Goal: Task Accomplishment & Management: Use online tool/utility

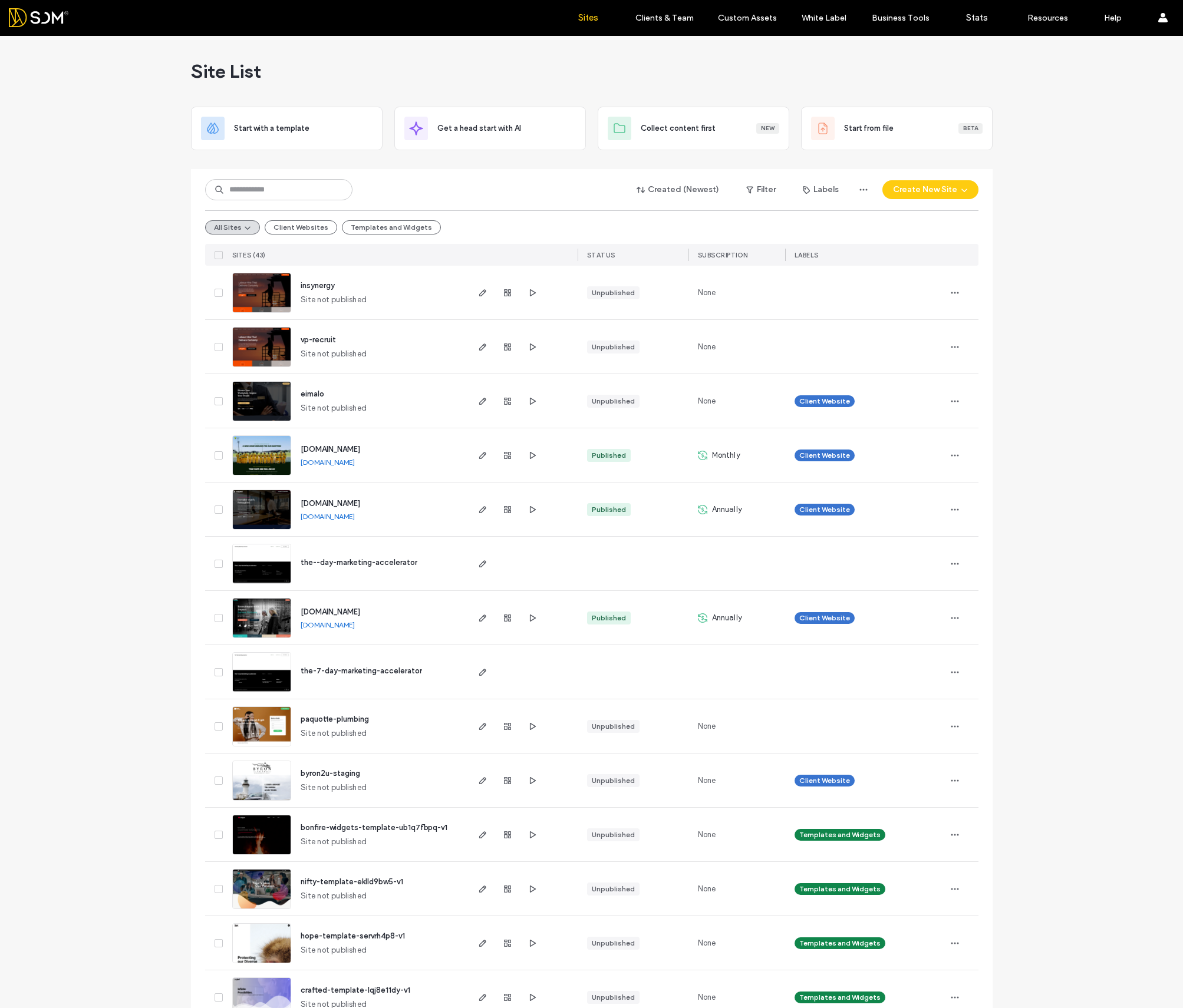
click at [479, 348] on use "button" at bounding box center [482, 346] width 7 height 7
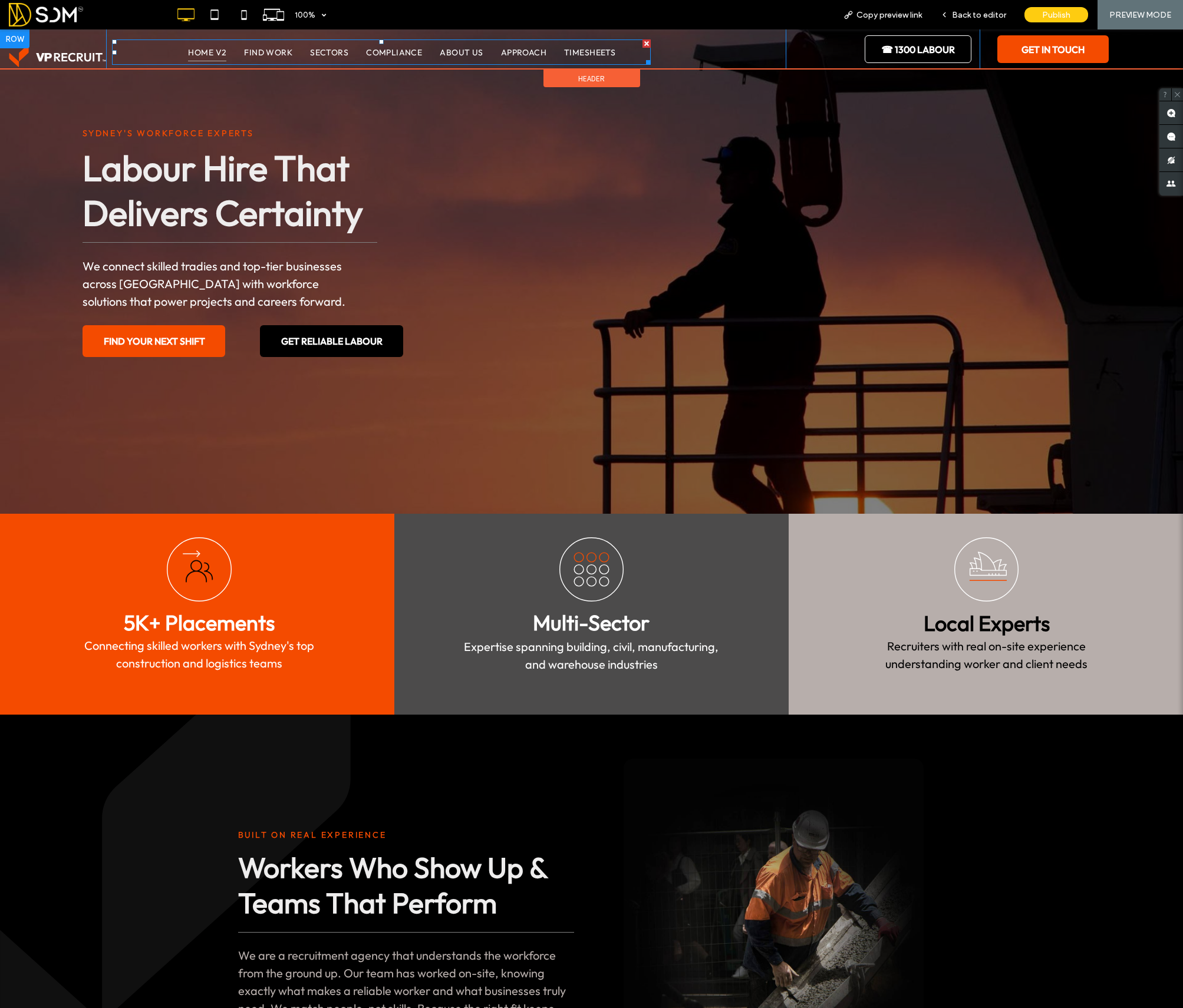
click at [204, 48] on span "HOME V2" at bounding box center [207, 53] width 39 height 18
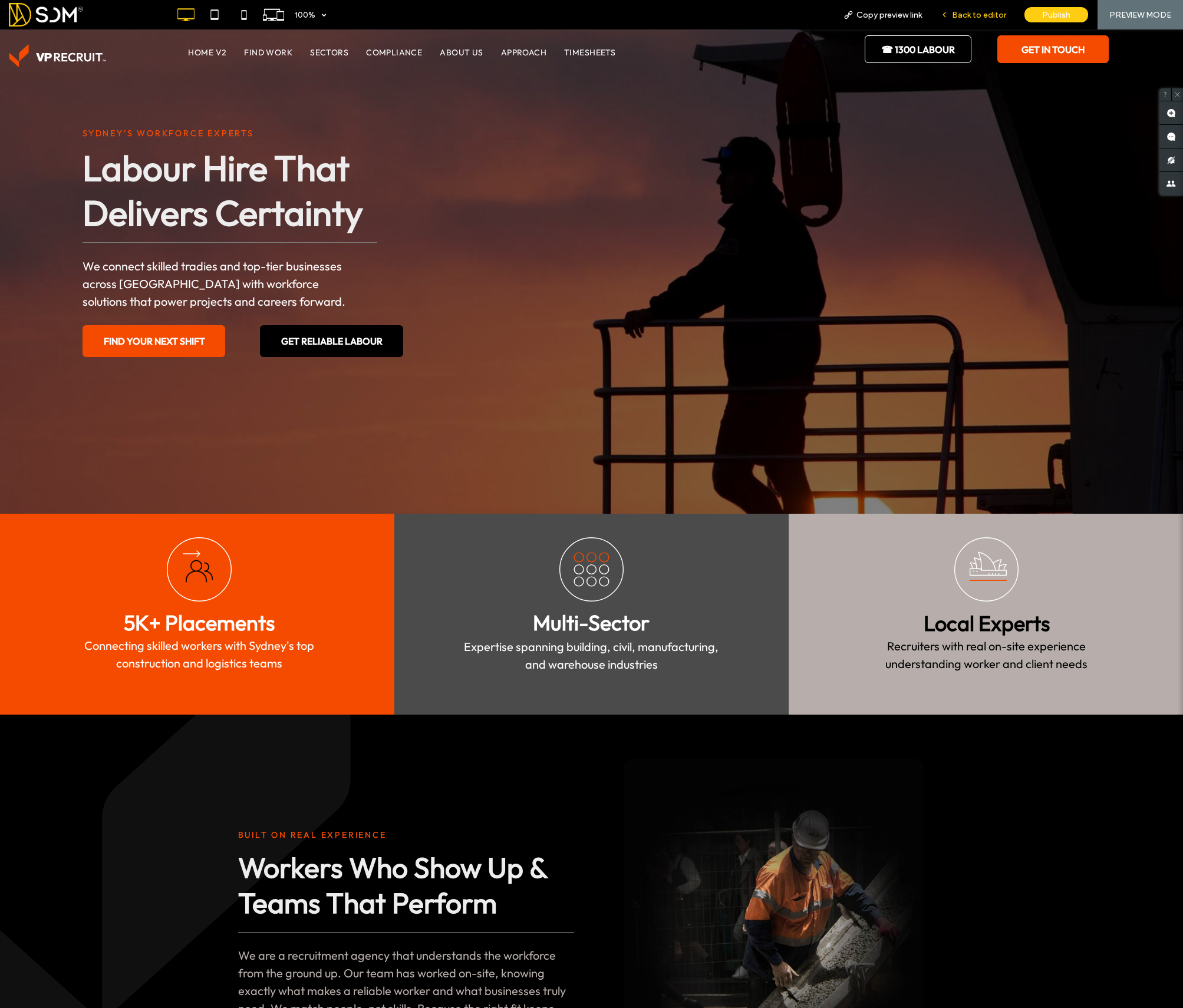
click at [977, 18] on span "Back to editor" at bounding box center [979, 15] width 54 height 10
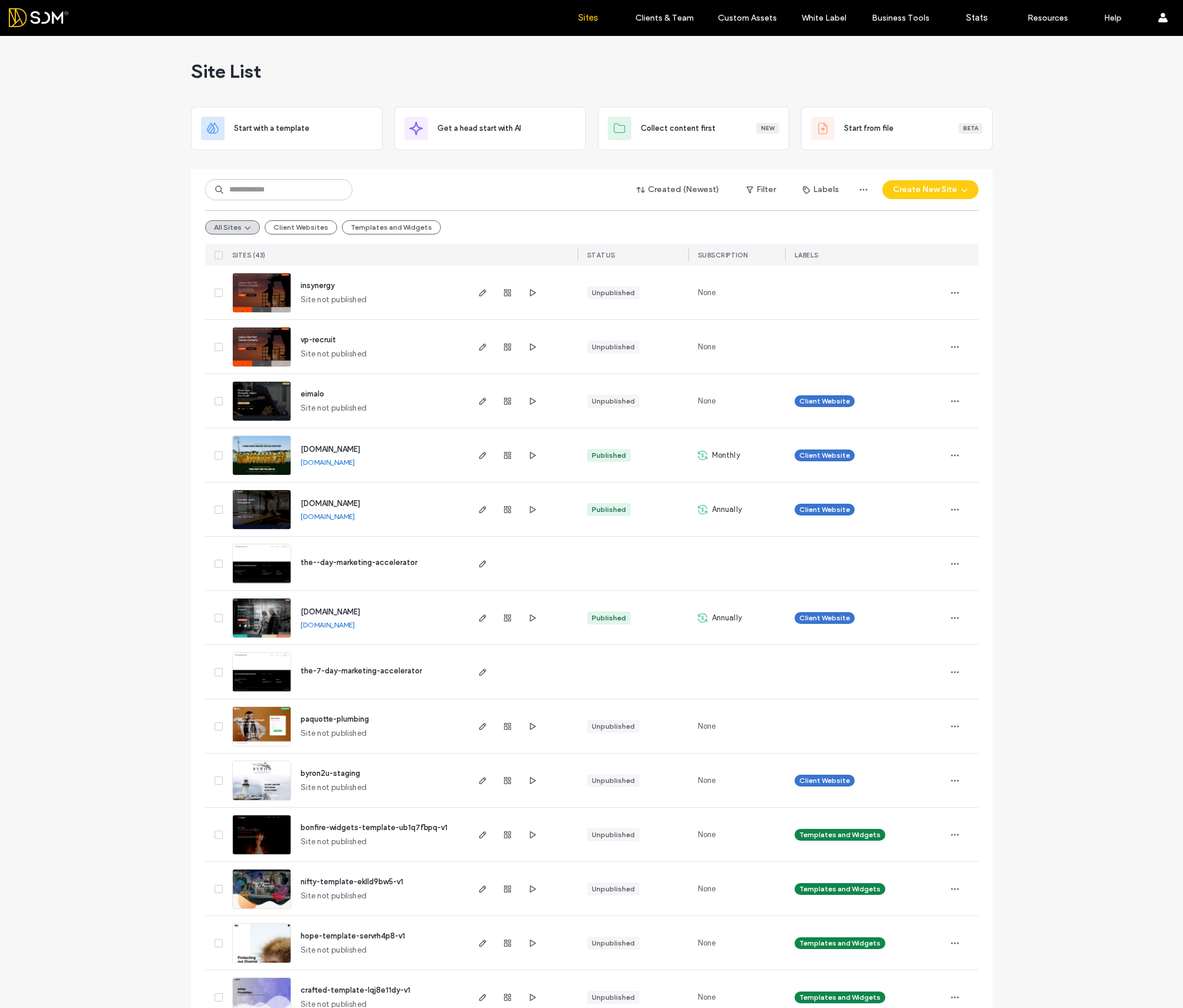
click at [318, 320] on div "vp-recruit Site not published" at bounding box center [378, 346] width 175 height 53
click at [530, 345] on use "button" at bounding box center [532, 346] width 6 height 7
click at [478, 347] on icon "button" at bounding box center [482, 346] width 9 height 9
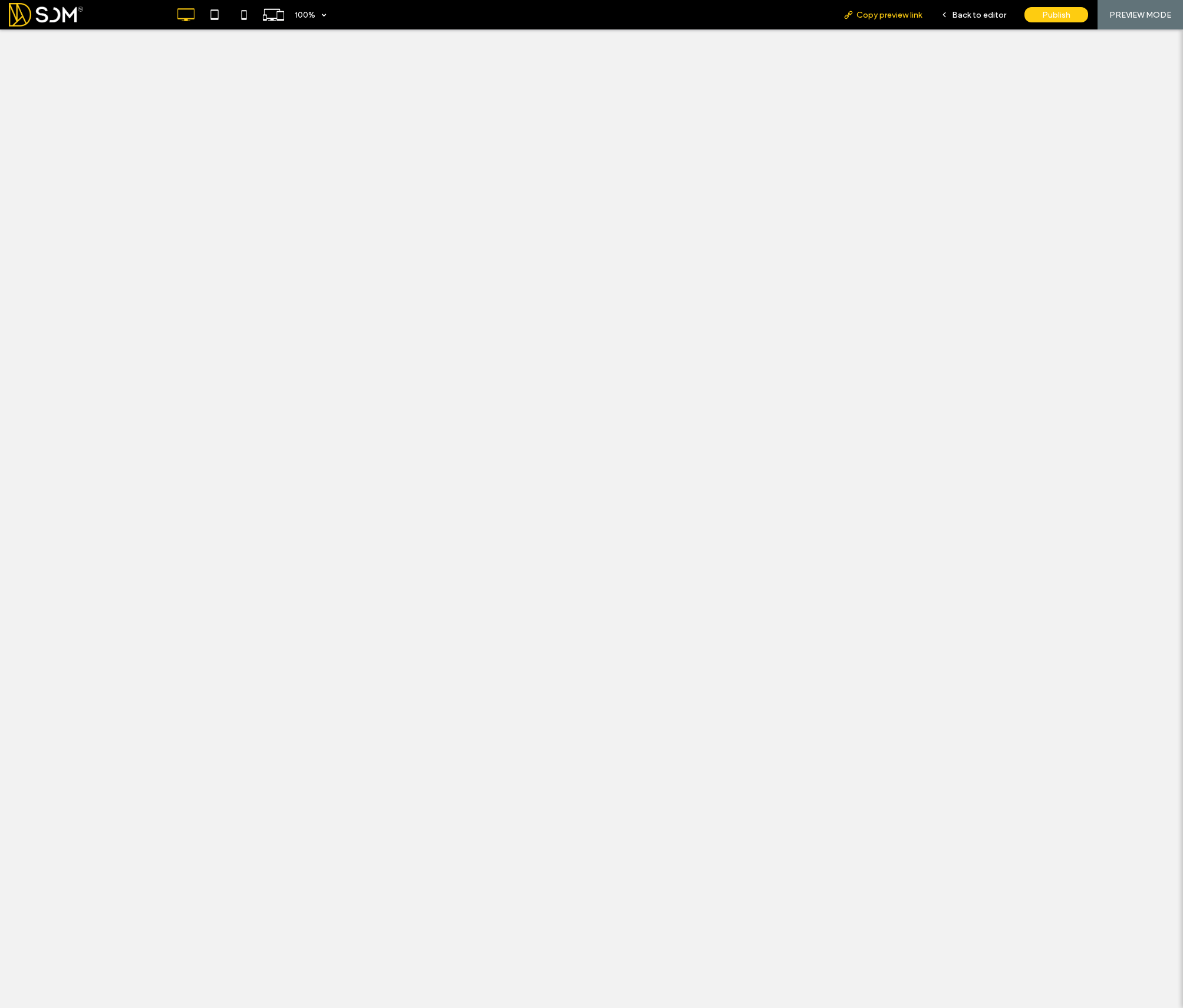
click at [860, 13] on span "Copy preview link" at bounding box center [889, 15] width 66 height 10
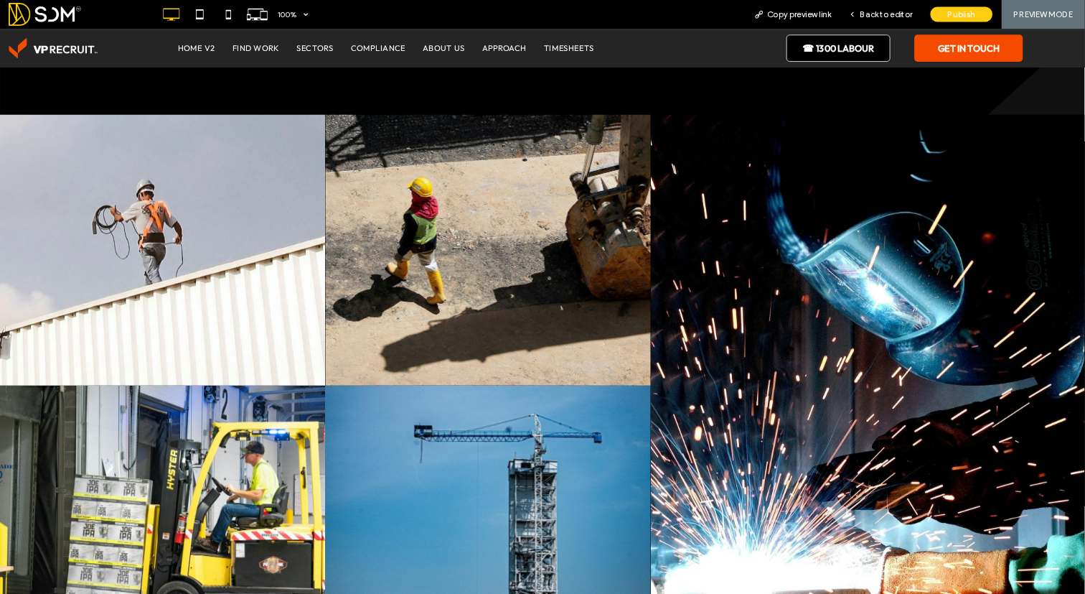
scroll to position [2367, 0]
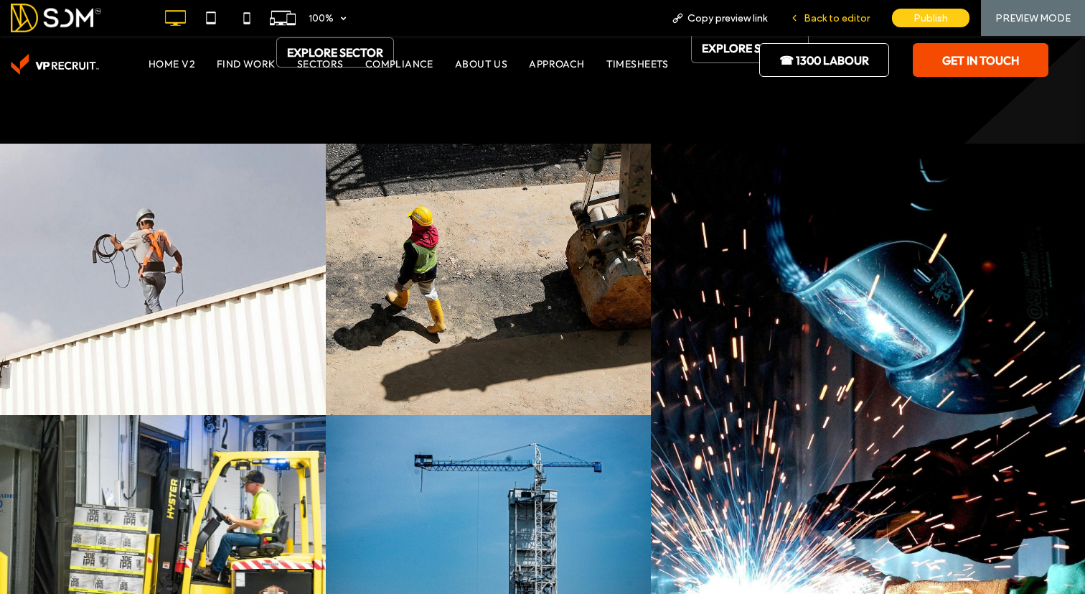
click at [837, 14] on span "Back to editor" at bounding box center [837, 18] width 66 height 12
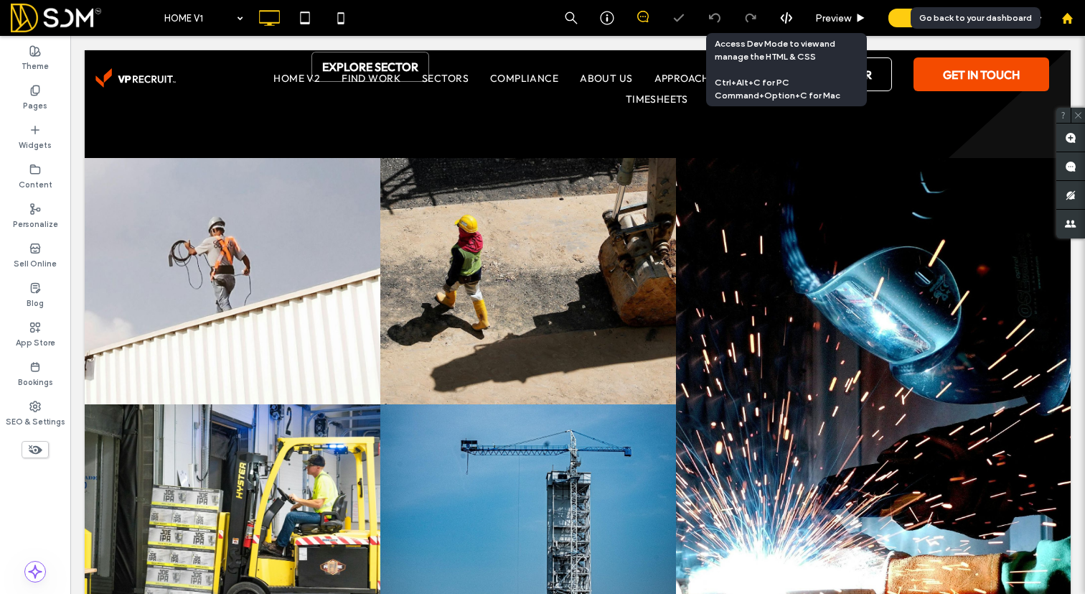
click at [1077, 9] on div at bounding box center [1067, 18] width 36 height 36
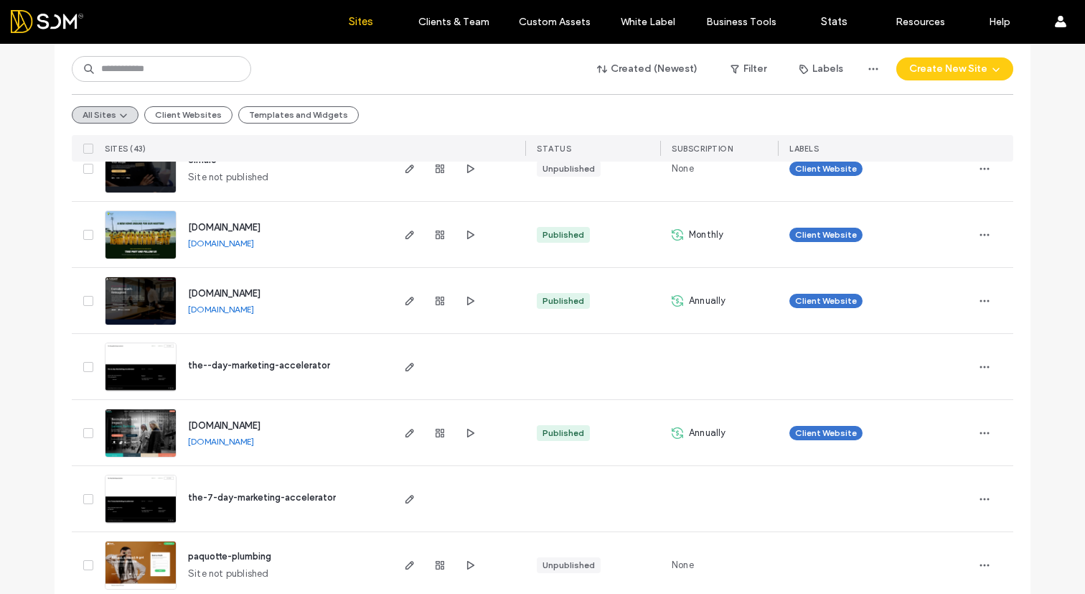
scroll to position [323, 0]
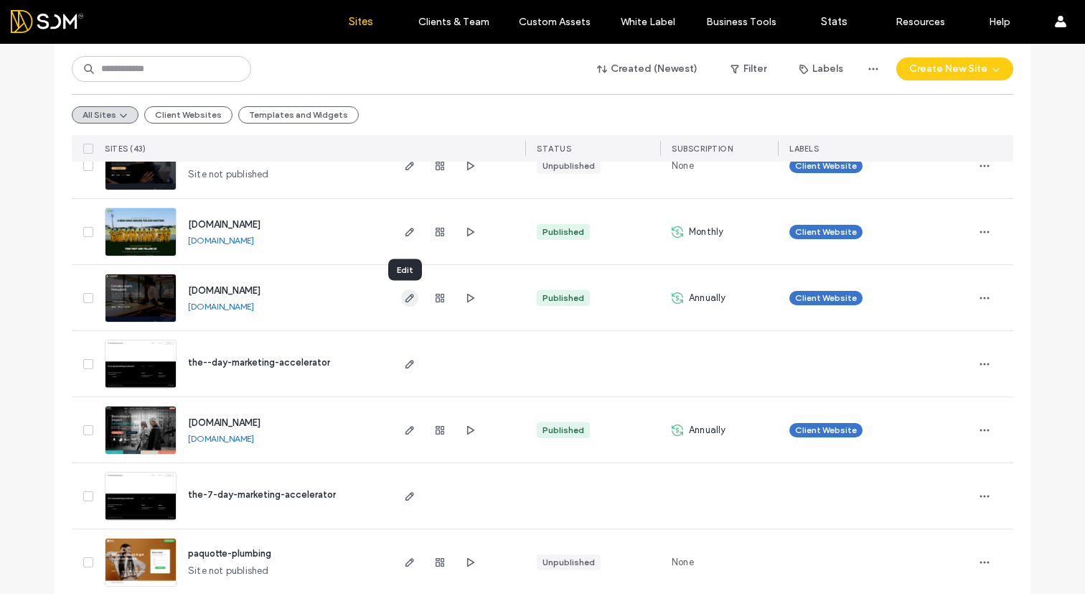
click at [406, 296] on use "button" at bounding box center [410, 298] width 9 height 9
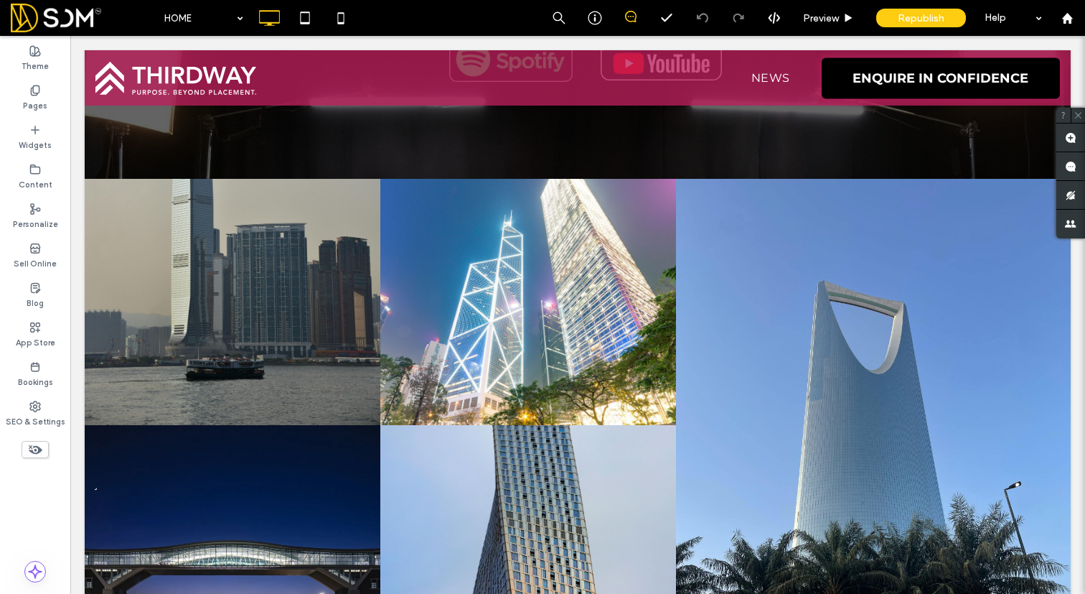
scroll to position [7833, 0]
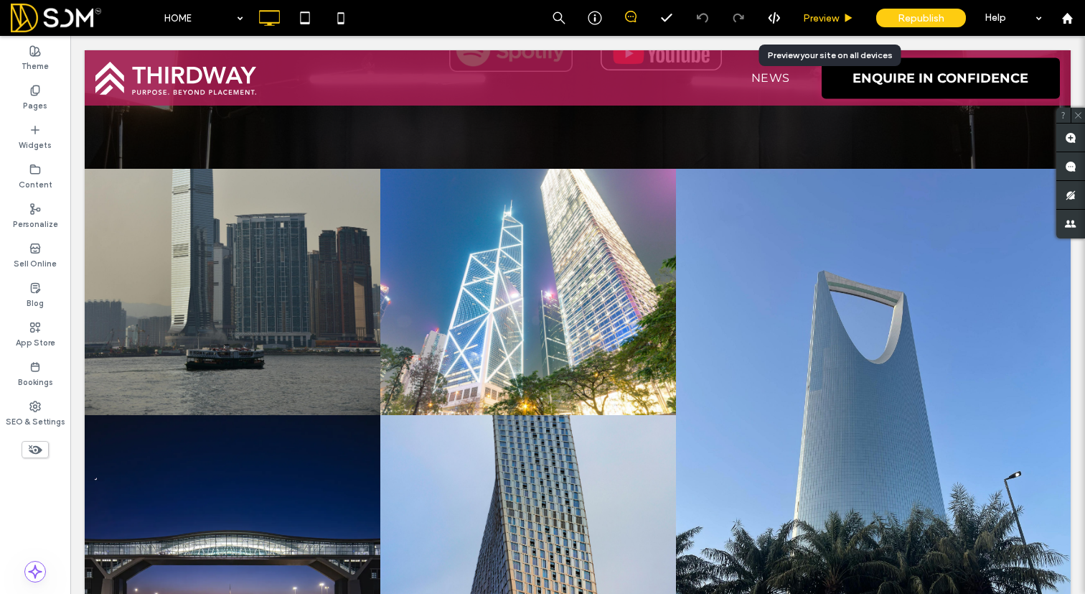
click at [813, 18] on span "Preview" at bounding box center [821, 18] width 36 height 12
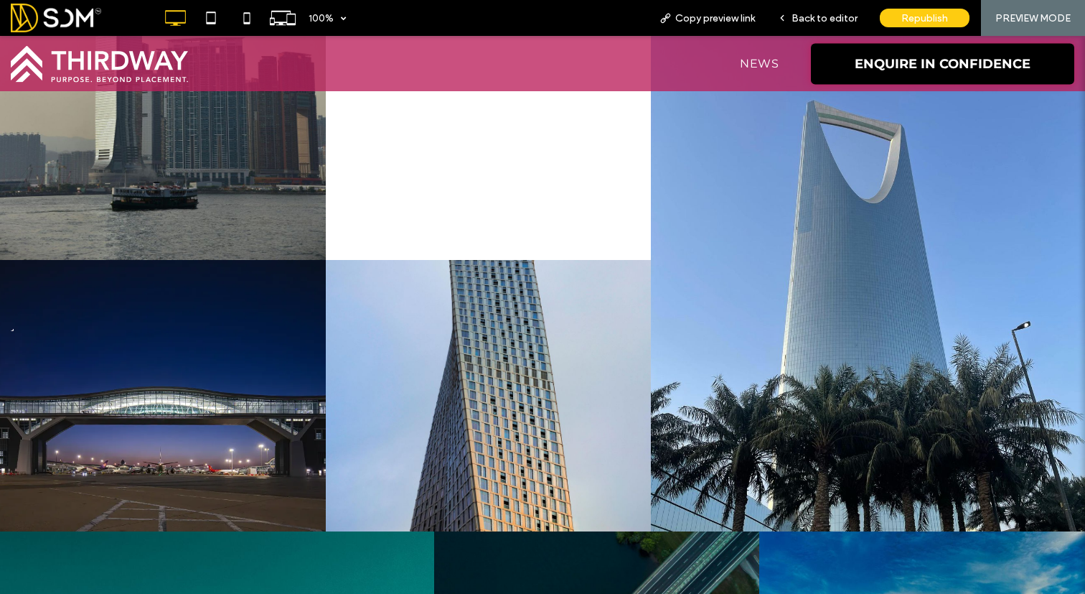
scroll to position [7960, 0]
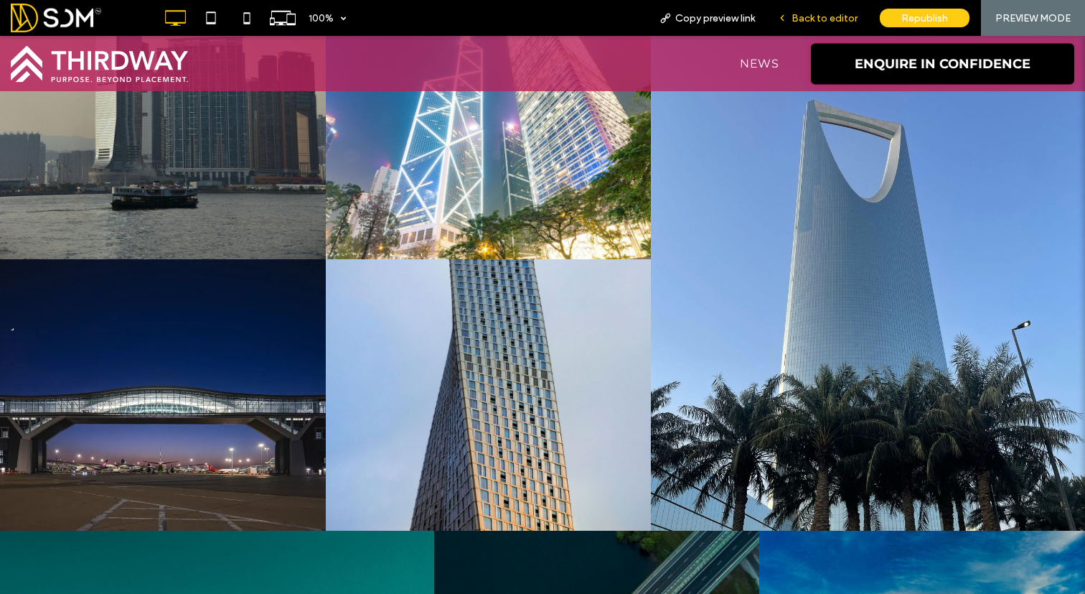
click at [813, 20] on span "Back to editor" at bounding box center [825, 18] width 66 height 12
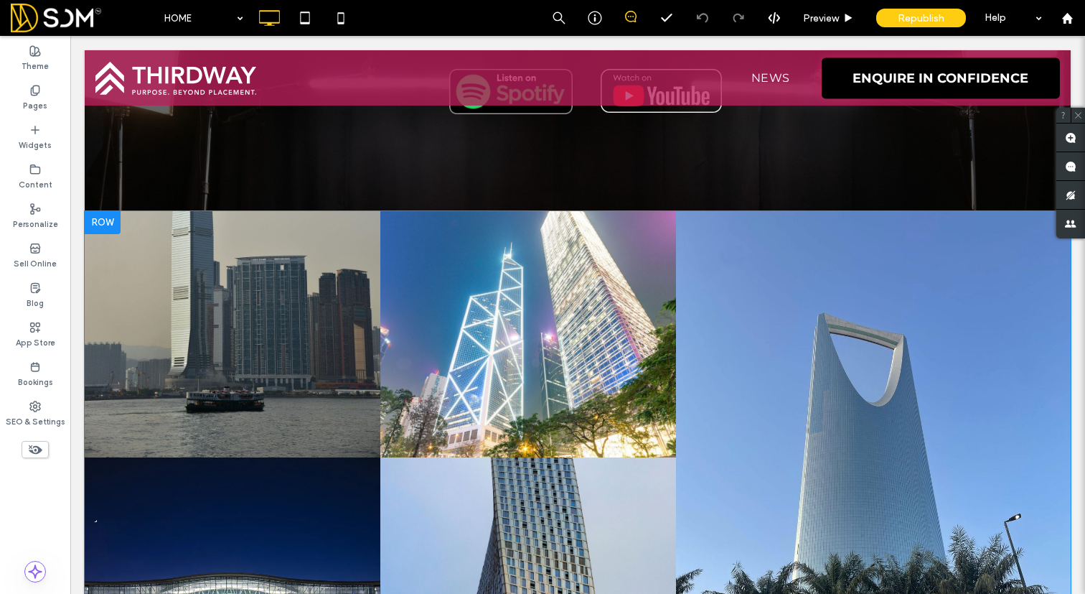
scroll to position [8096, 0]
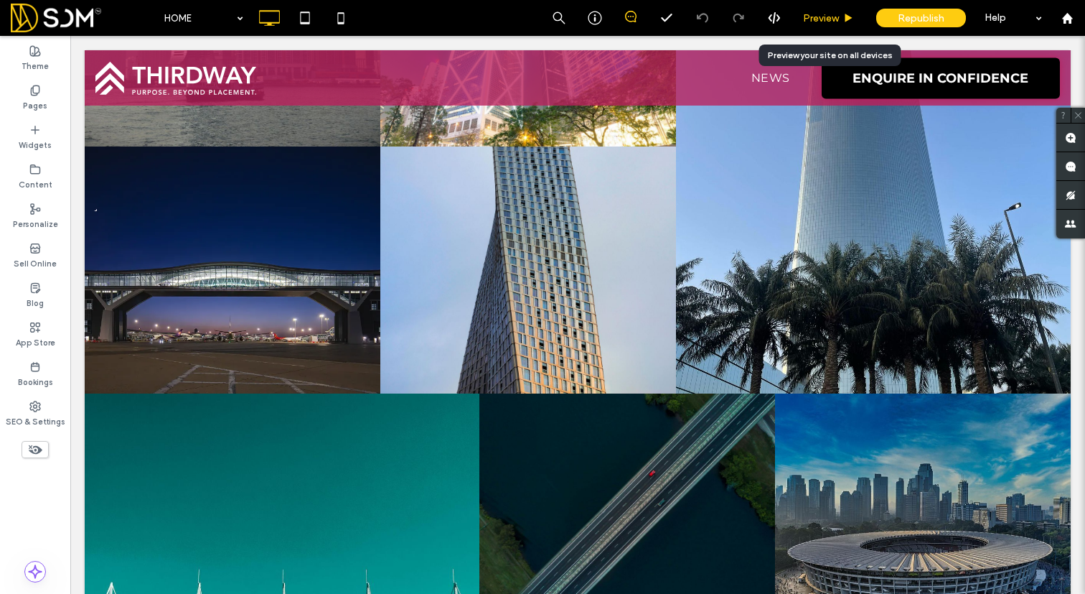
click at [834, 17] on span "Preview" at bounding box center [821, 18] width 36 height 12
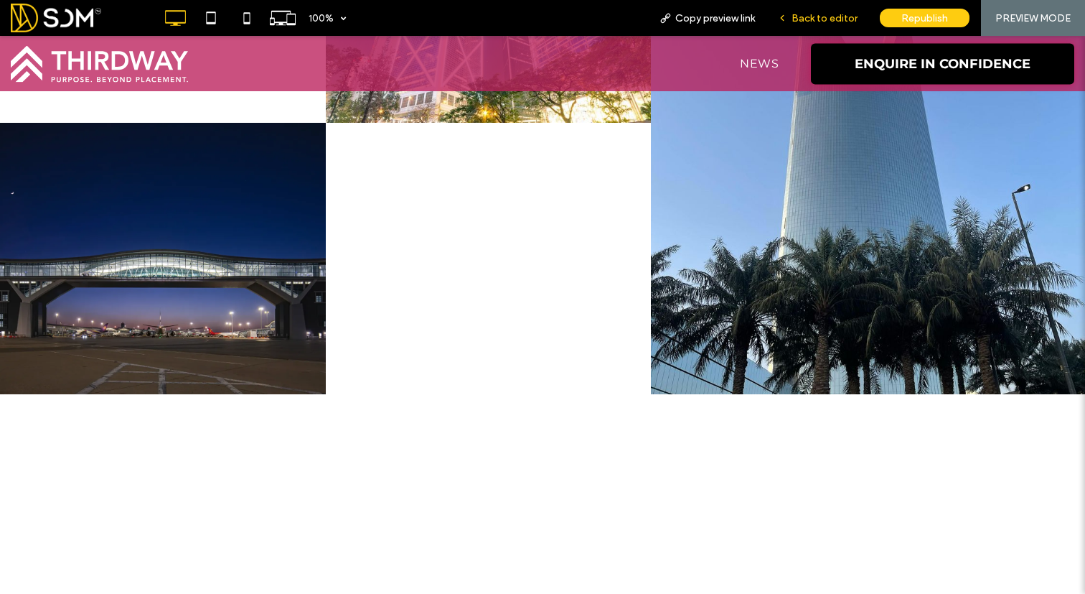
scroll to position [8079, 0]
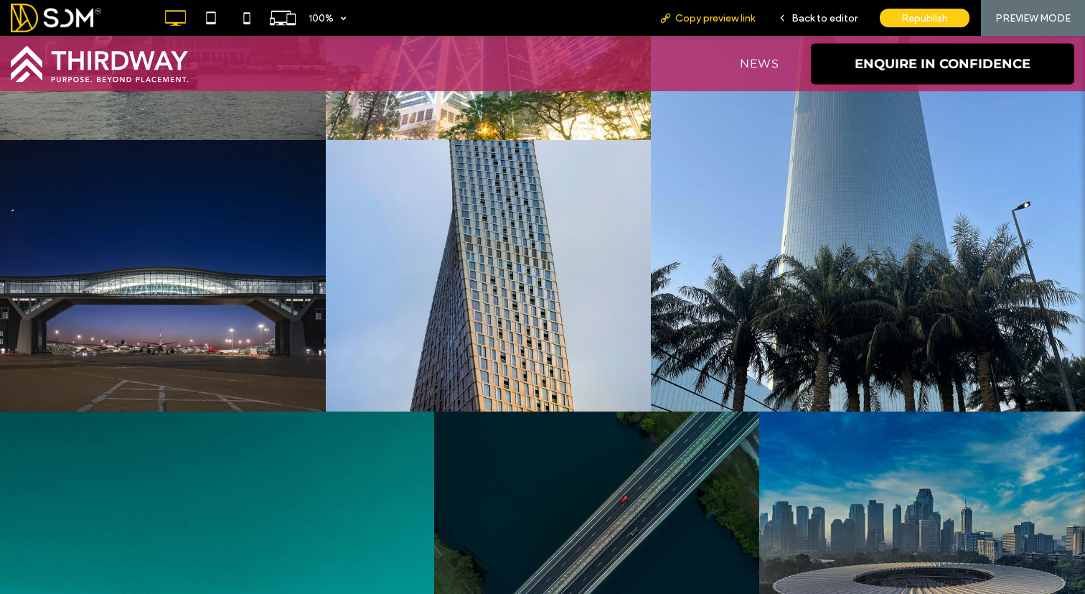
click at [703, 17] on span "Copy preview link" at bounding box center [715, 18] width 80 height 12
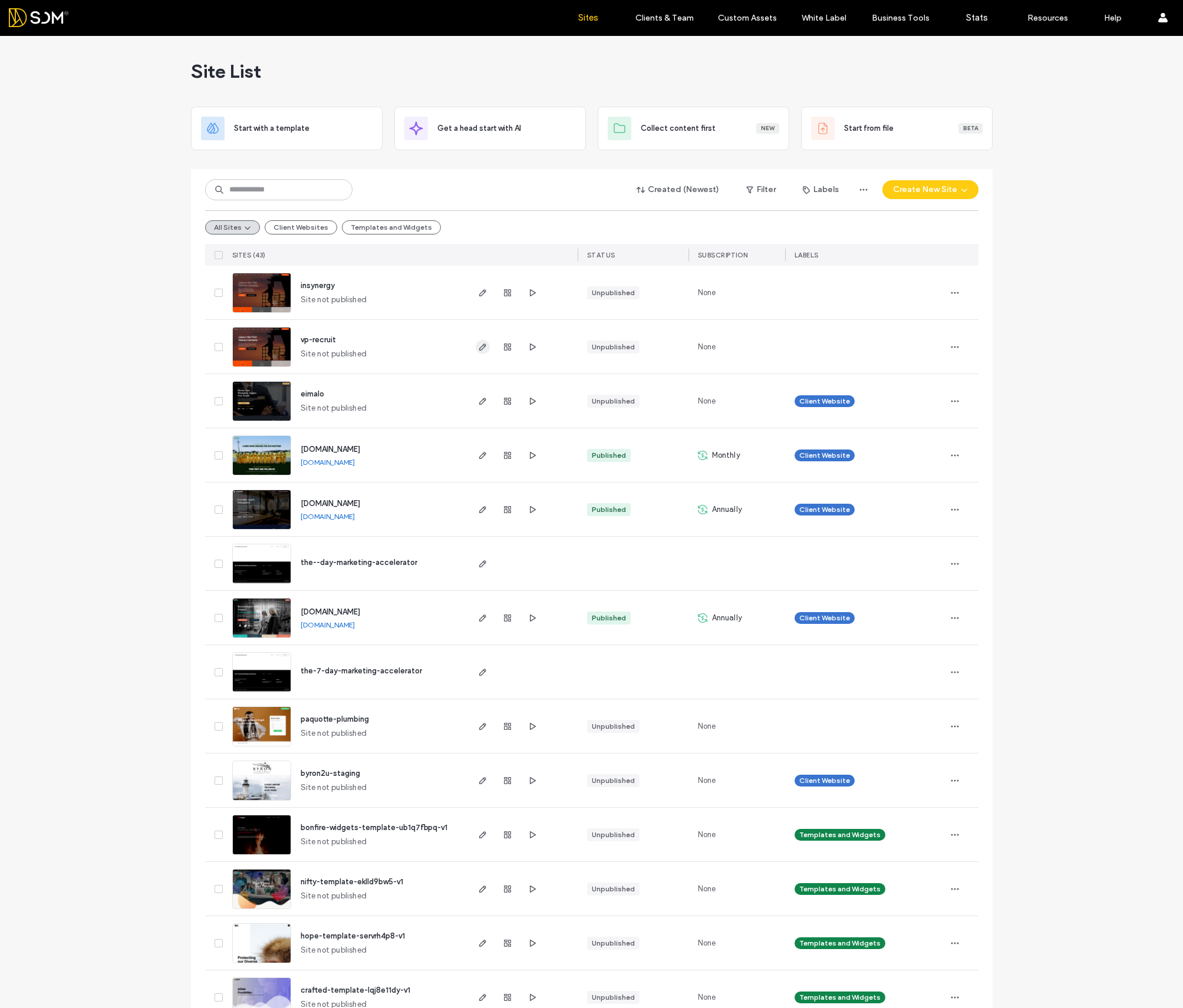
click at [479, 349] on icon "button" at bounding box center [482, 346] width 9 height 9
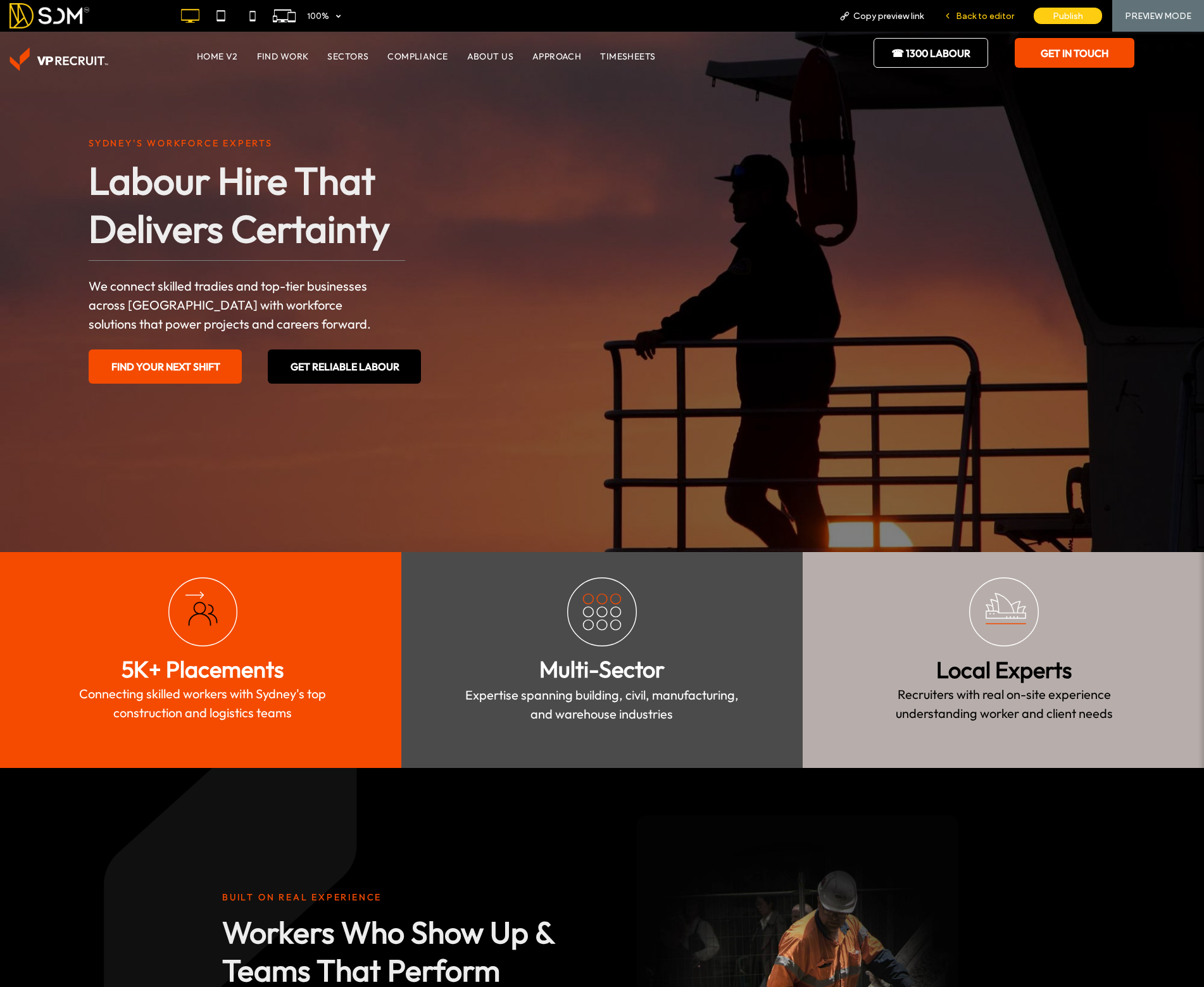
click at [963, 13] on span "Back to editor" at bounding box center [985, 16] width 58 height 11
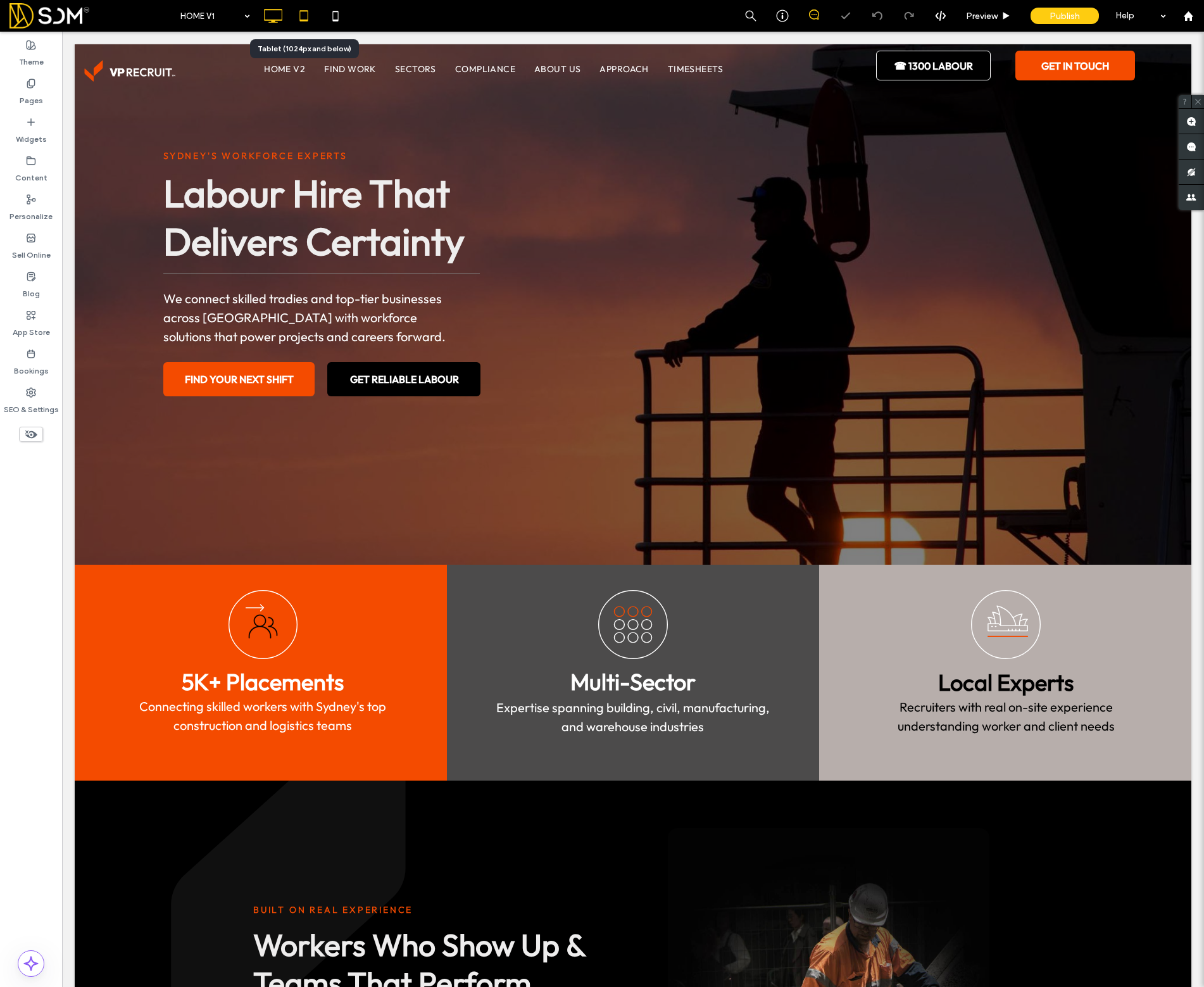
click at [303, 21] on icon at bounding box center [303, 16] width 26 height 26
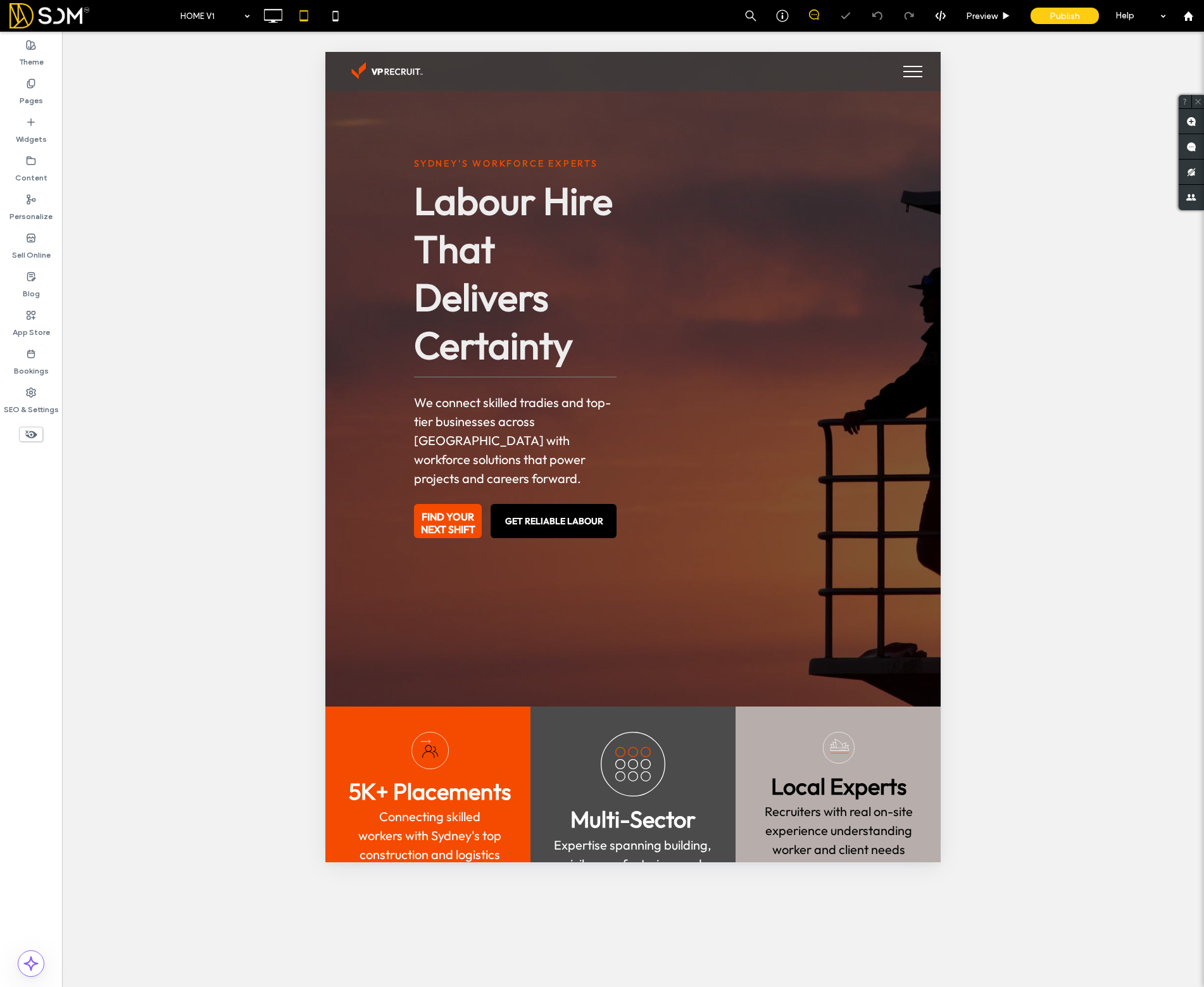
click at [911, 66] on span "menu" at bounding box center [913, 66] width 19 height 1
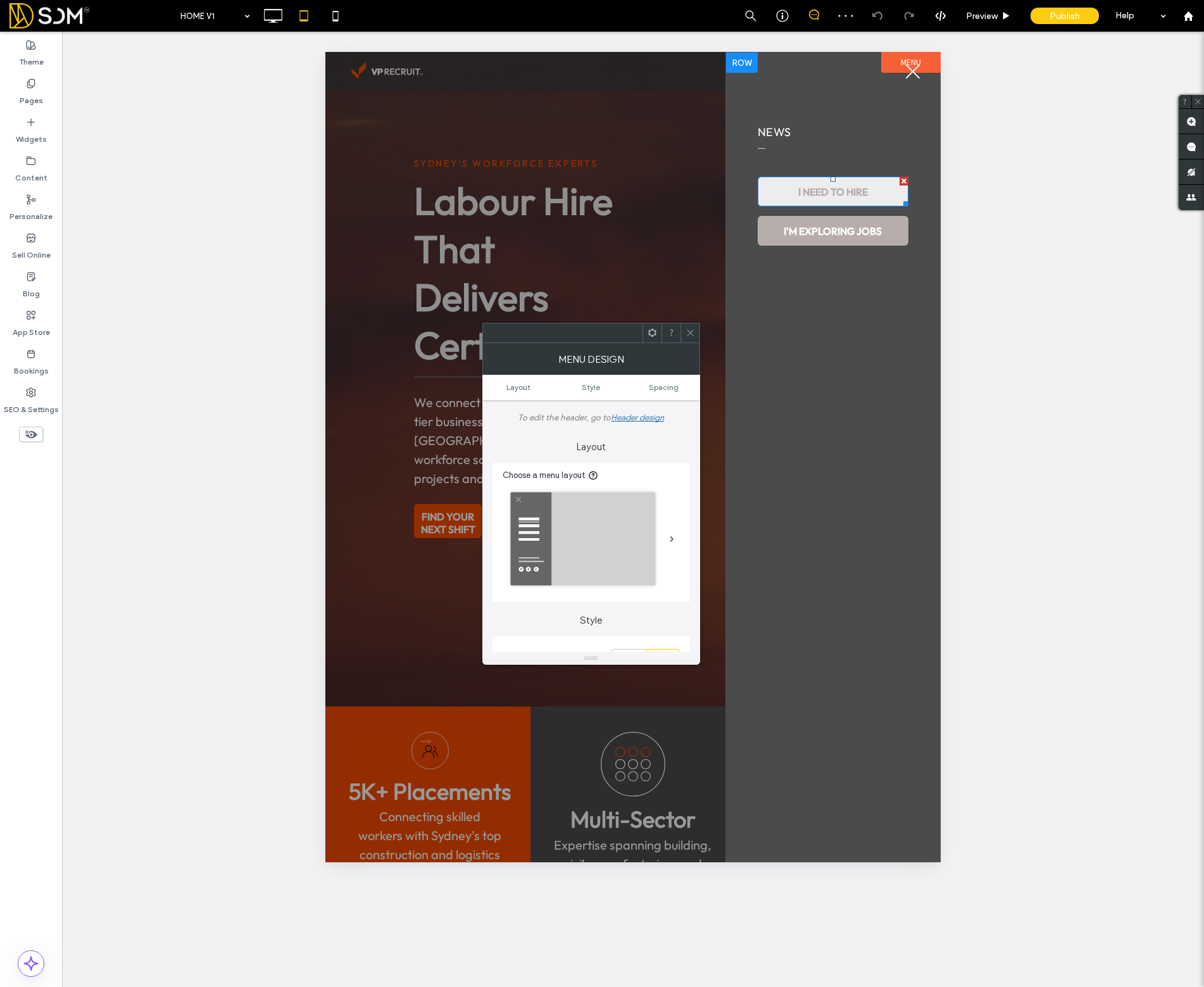
click at [906, 181] on div at bounding box center [904, 181] width 9 height 9
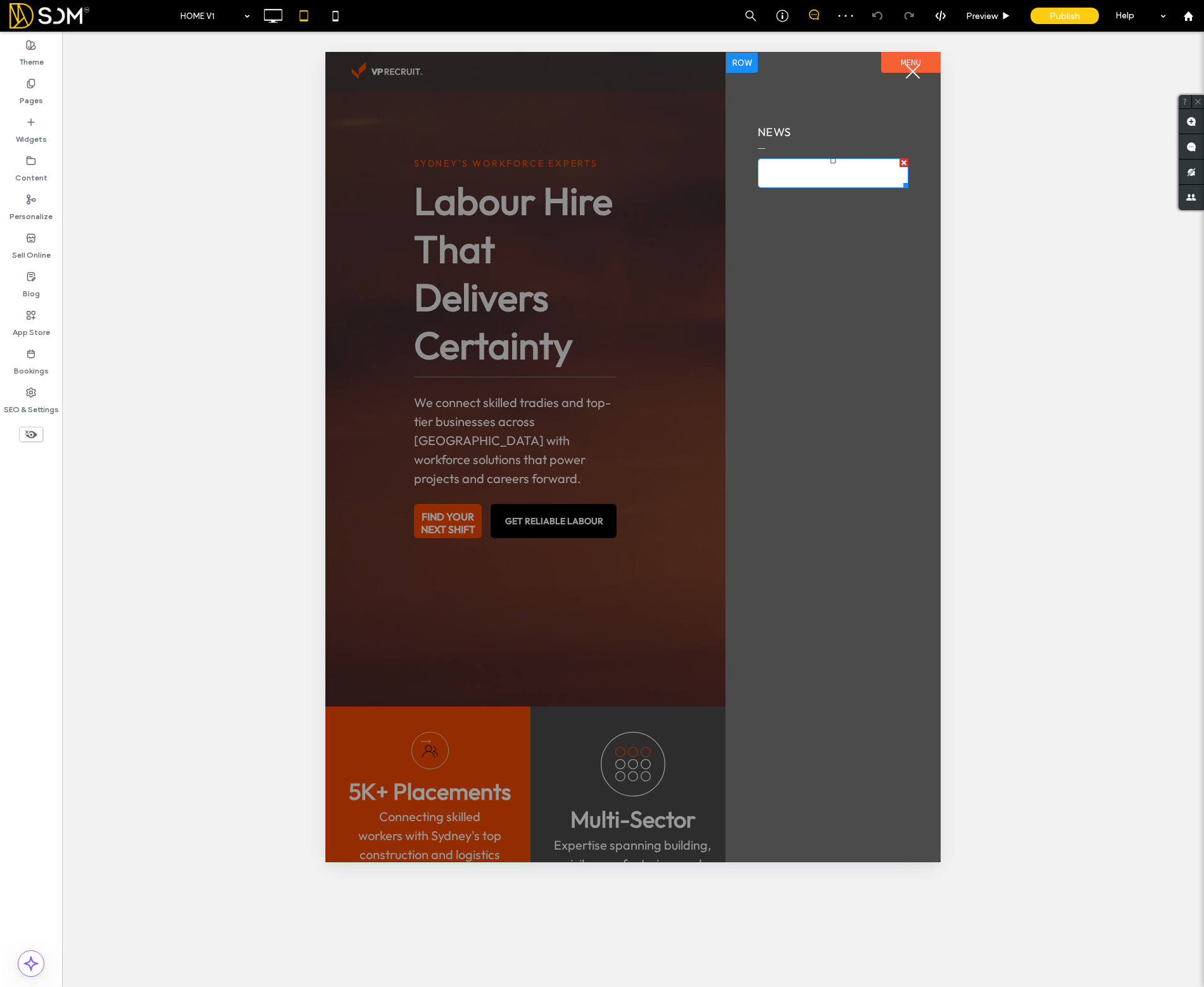
click at [905, 161] on div at bounding box center [904, 162] width 9 height 9
click at [903, 118] on div at bounding box center [904, 120] width 9 height 9
click at [910, 67] on button "menu" at bounding box center [912, 71] width 33 height 33
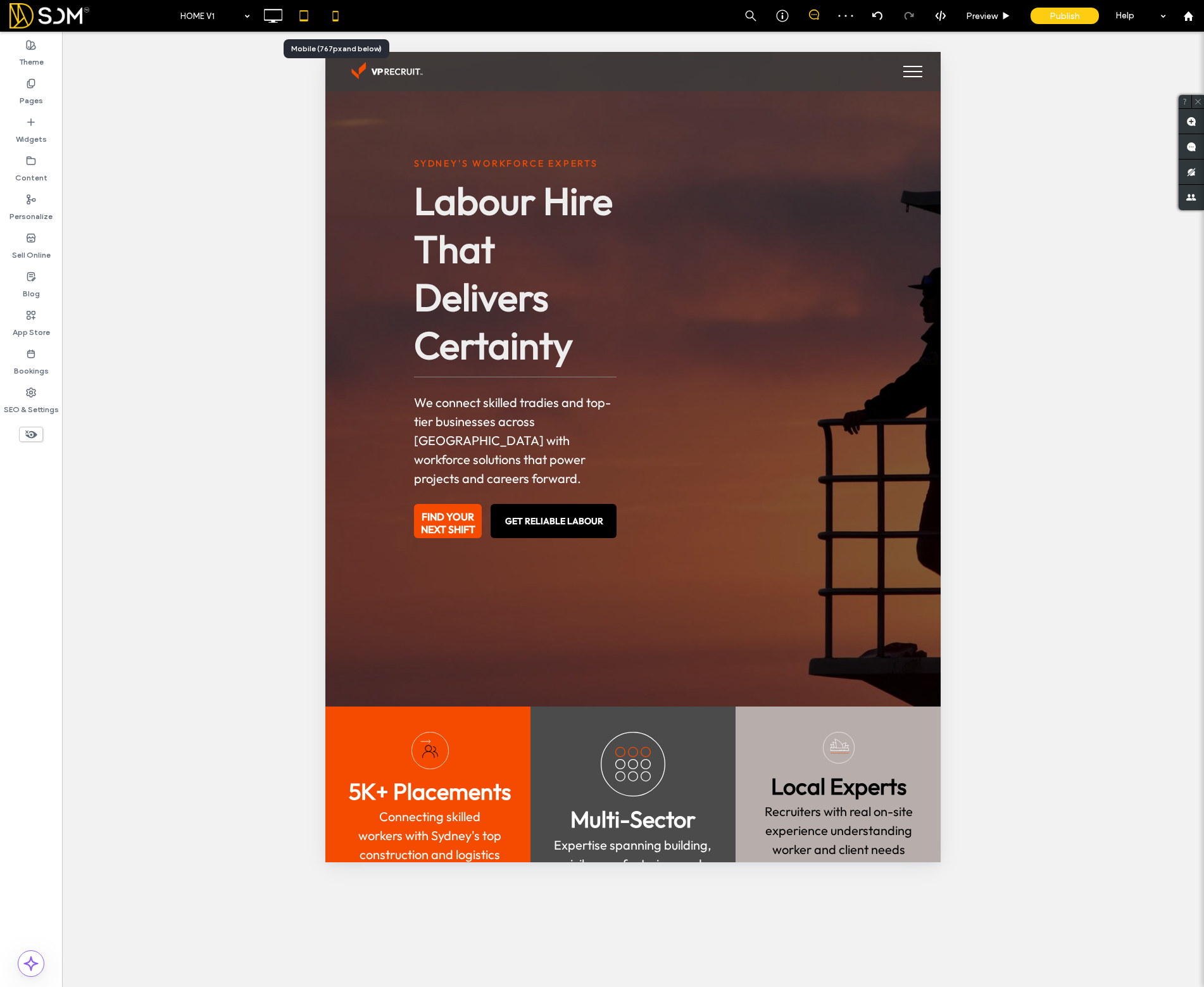
click at [336, 12] on icon at bounding box center [335, 16] width 26 height 26
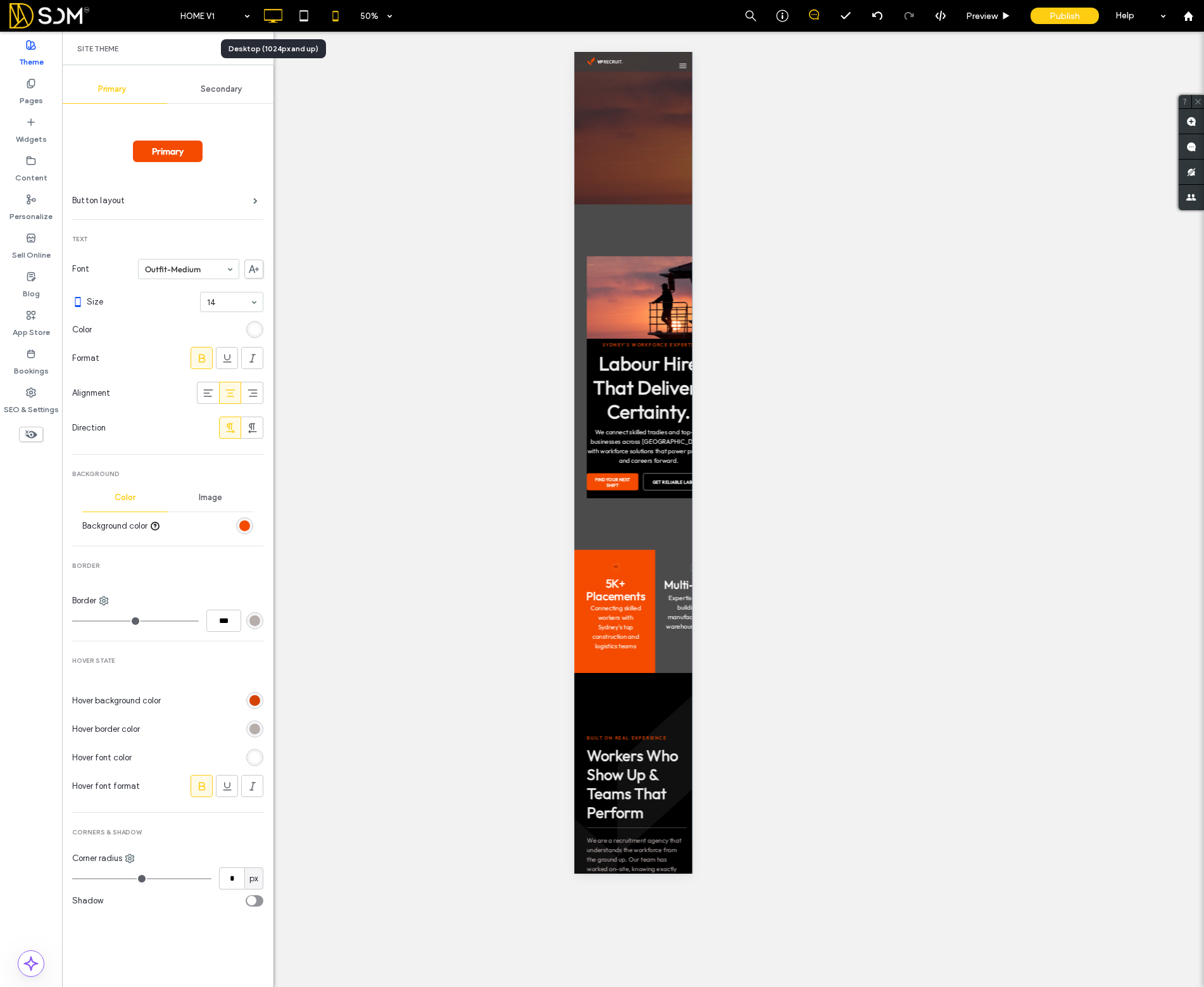
click at [274, 21] on use at bounding box center [273, 16] width 19 height 14
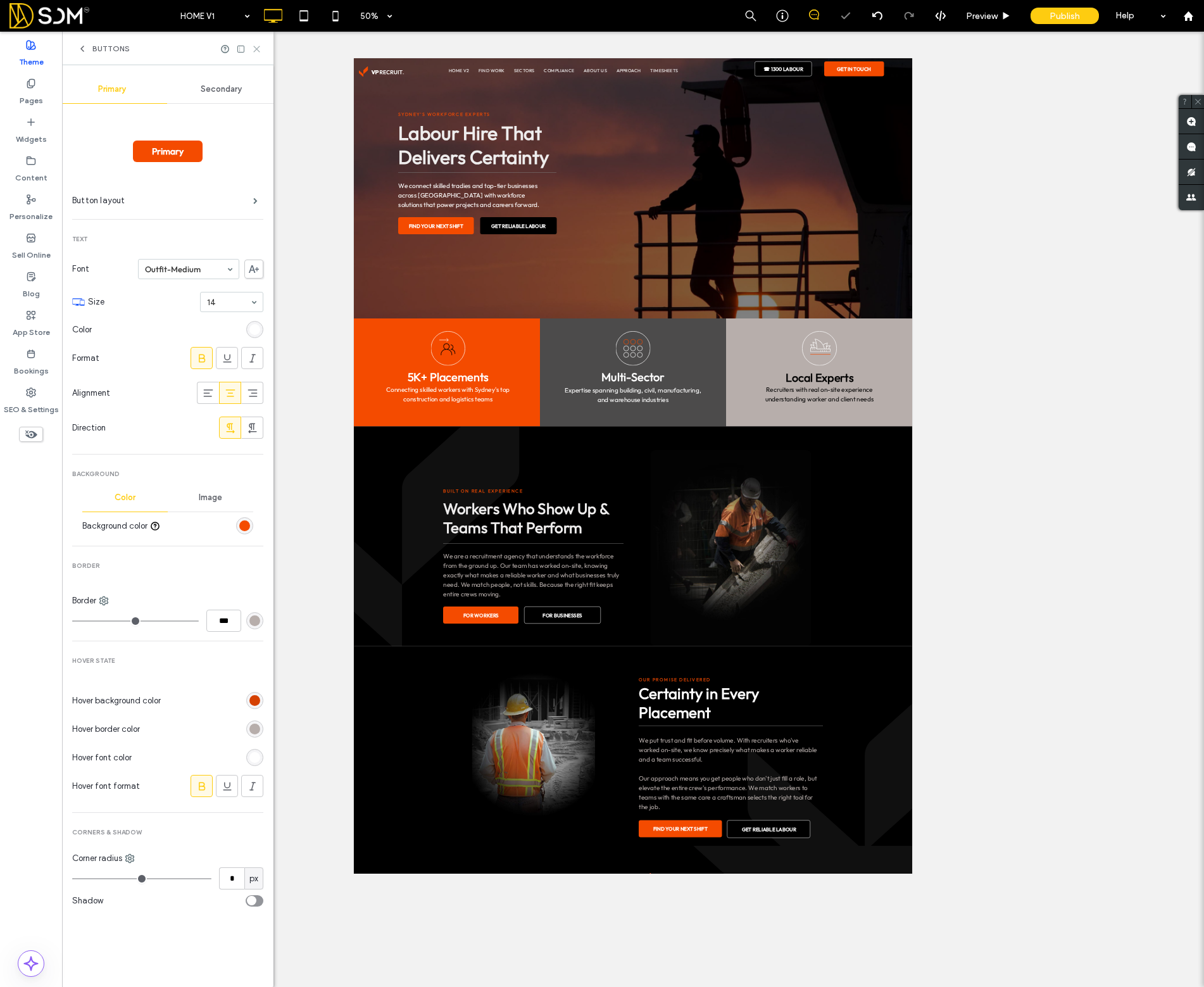
click at [260, 49] on icon at bounding box center [257, 49] width 10 height 10
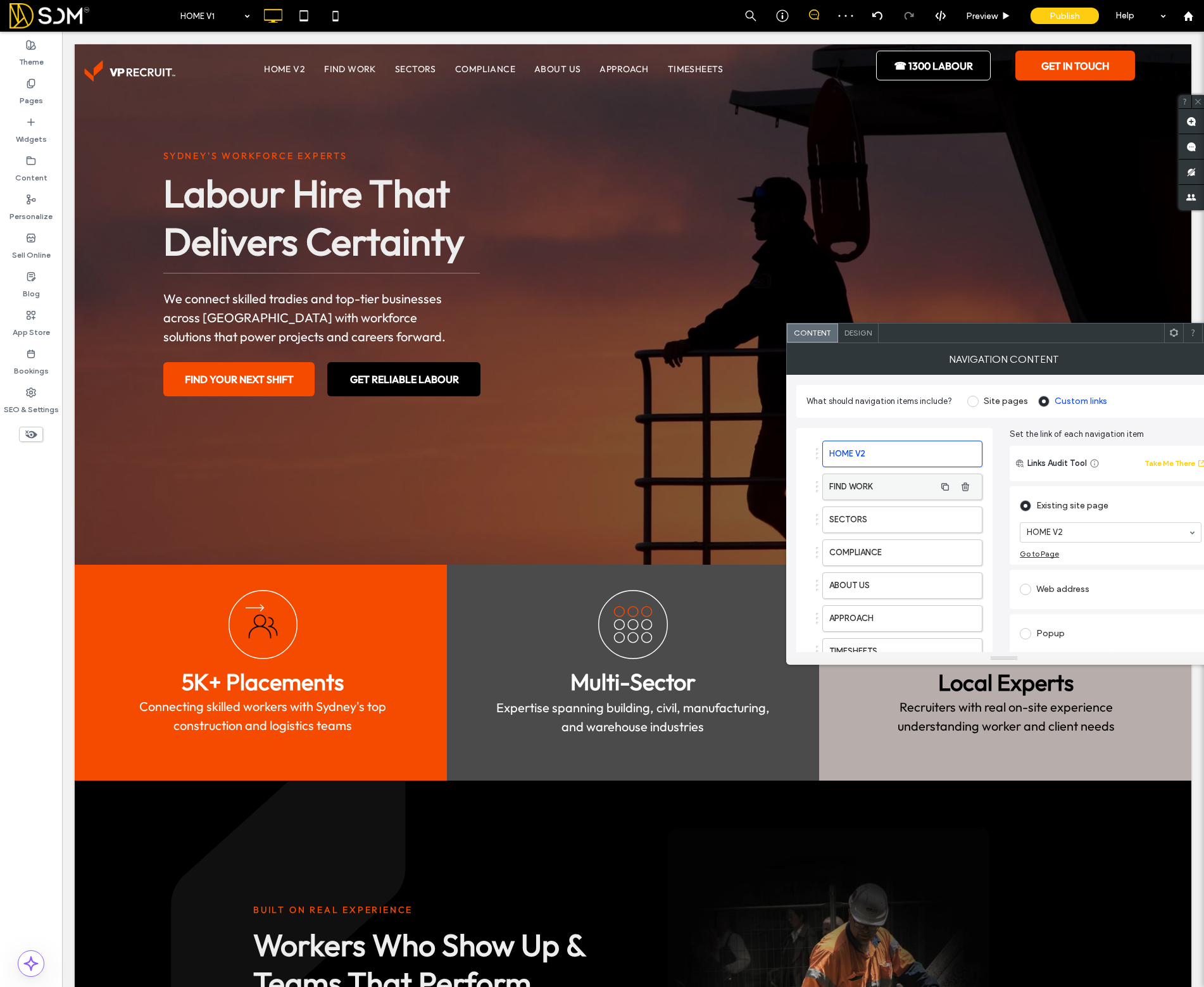
click at [915, 485] on label "FIND WORK" at bounding box center [882, 487] width 106 height 26
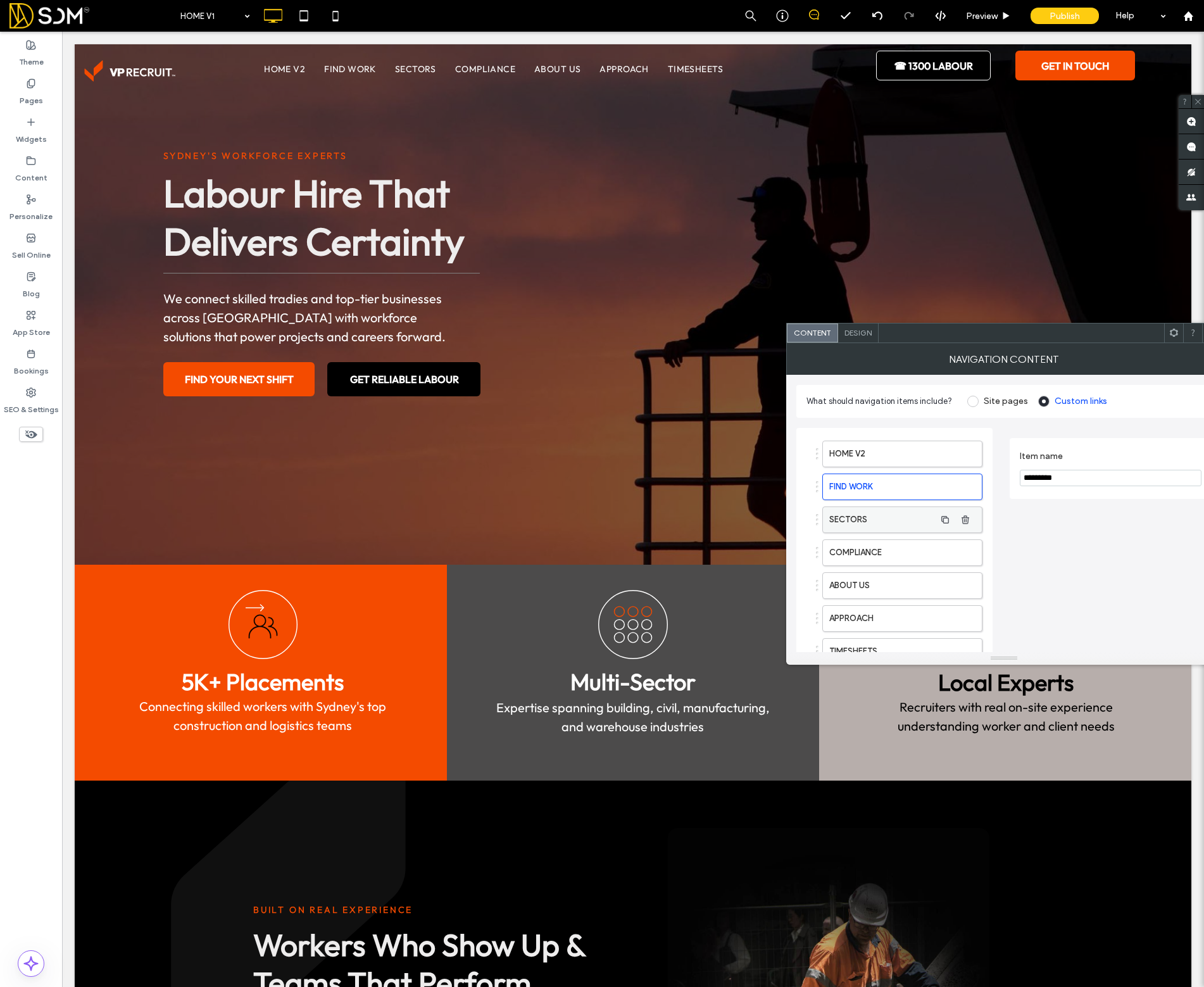
click at [907, 522] on label "SECTORS" at bounding box center [882, 520] width 106 height 26
click at [899, 551] on label "COMPLIANCE" at bounding box center [882, 552] width 106 height 26
click at [897, 586] on label "ABOUT US" at bounding box center [882, 586] width 106 height 26
click at [899, 615] on label "APPROACH" at bounding box center [882, 618] width 106 height 26
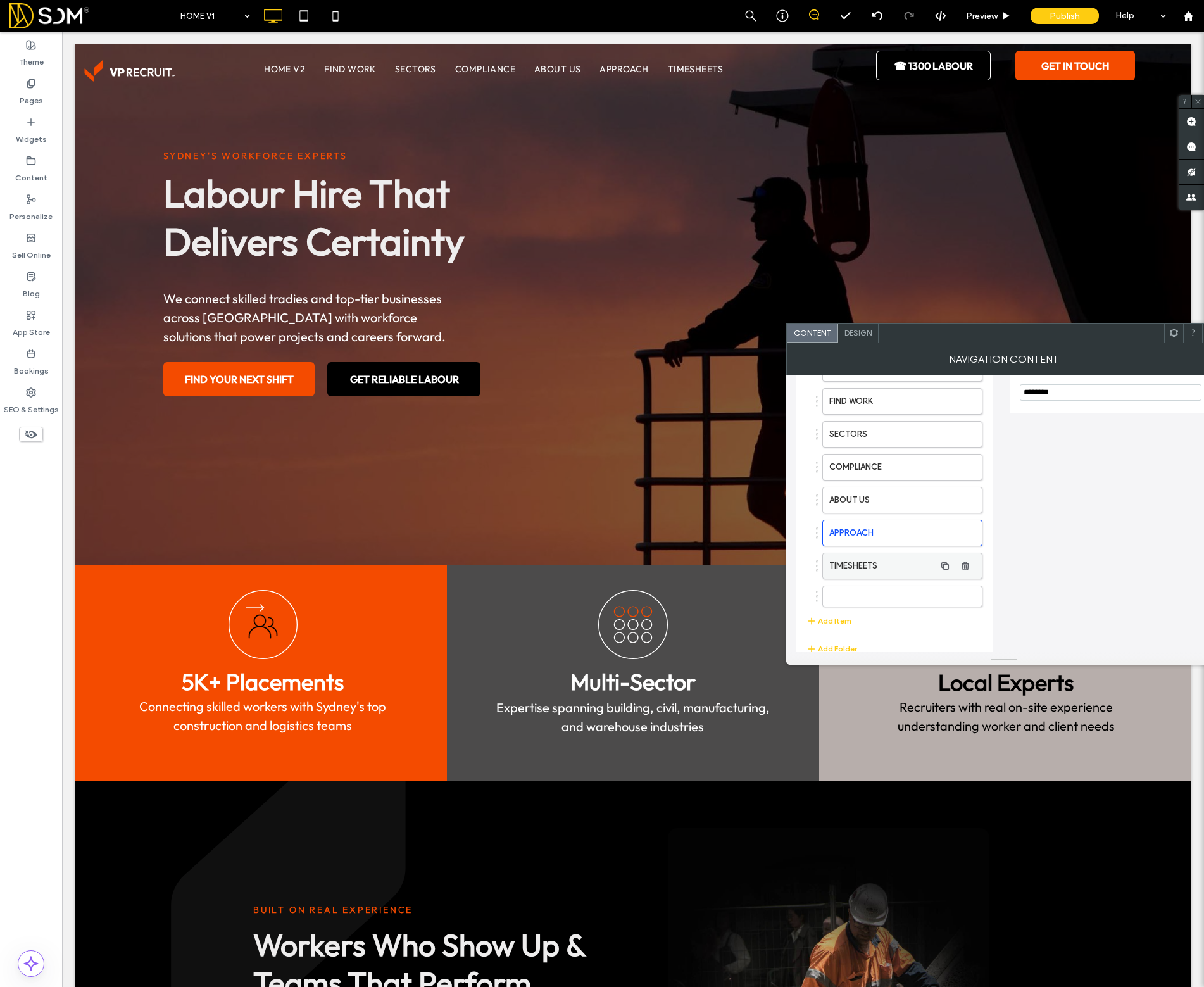
click at [891, 574] on label "TIMESHEETS" at bounding box center [882, 565] width 106 height 26
click at [892, 572] on label at bounding box center [882, 569] width 106 height 12
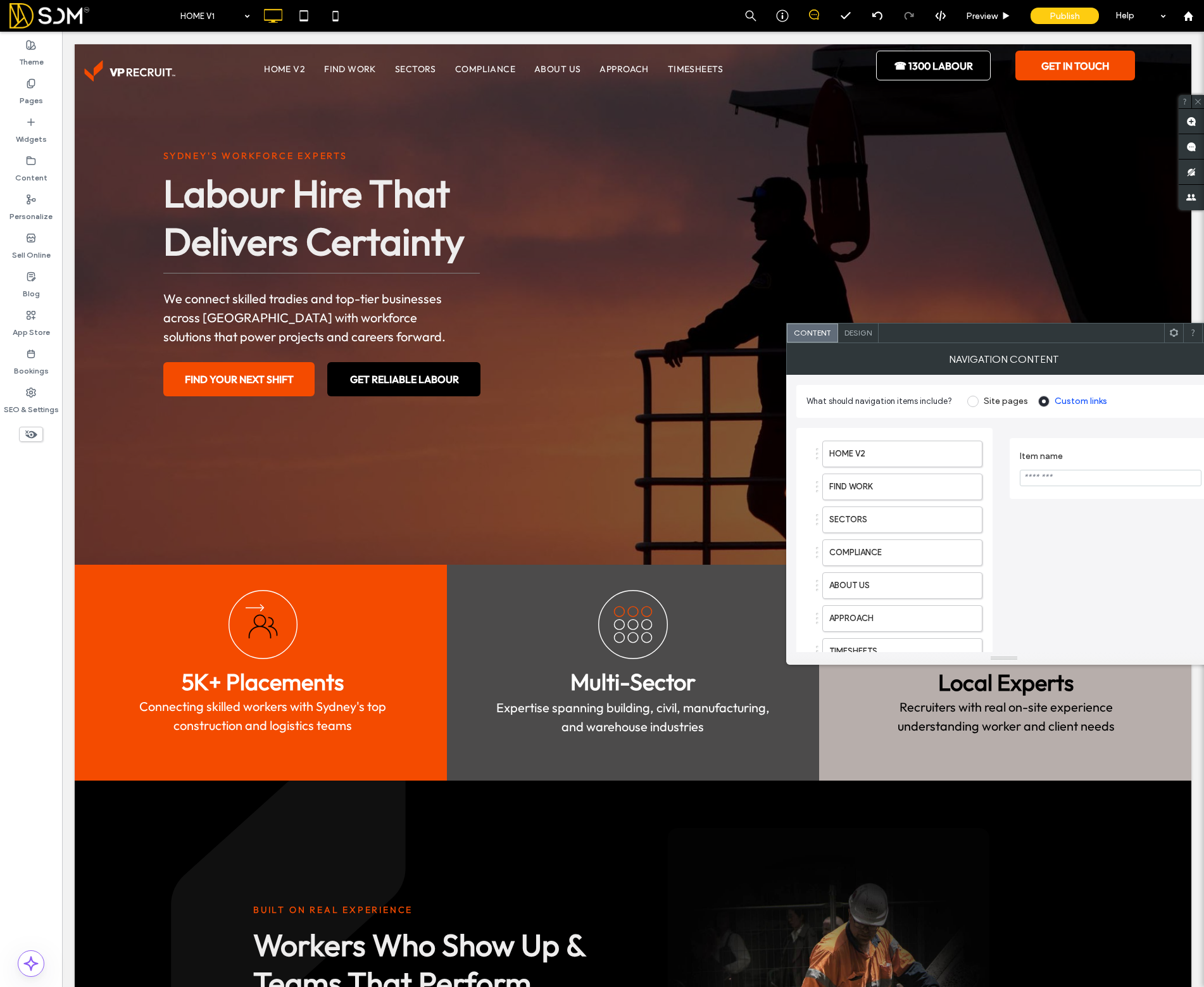
click at [1198, 343] on div "NAVIGATION CONTENT" at bounding box center [1005, 359] width 436 height 32
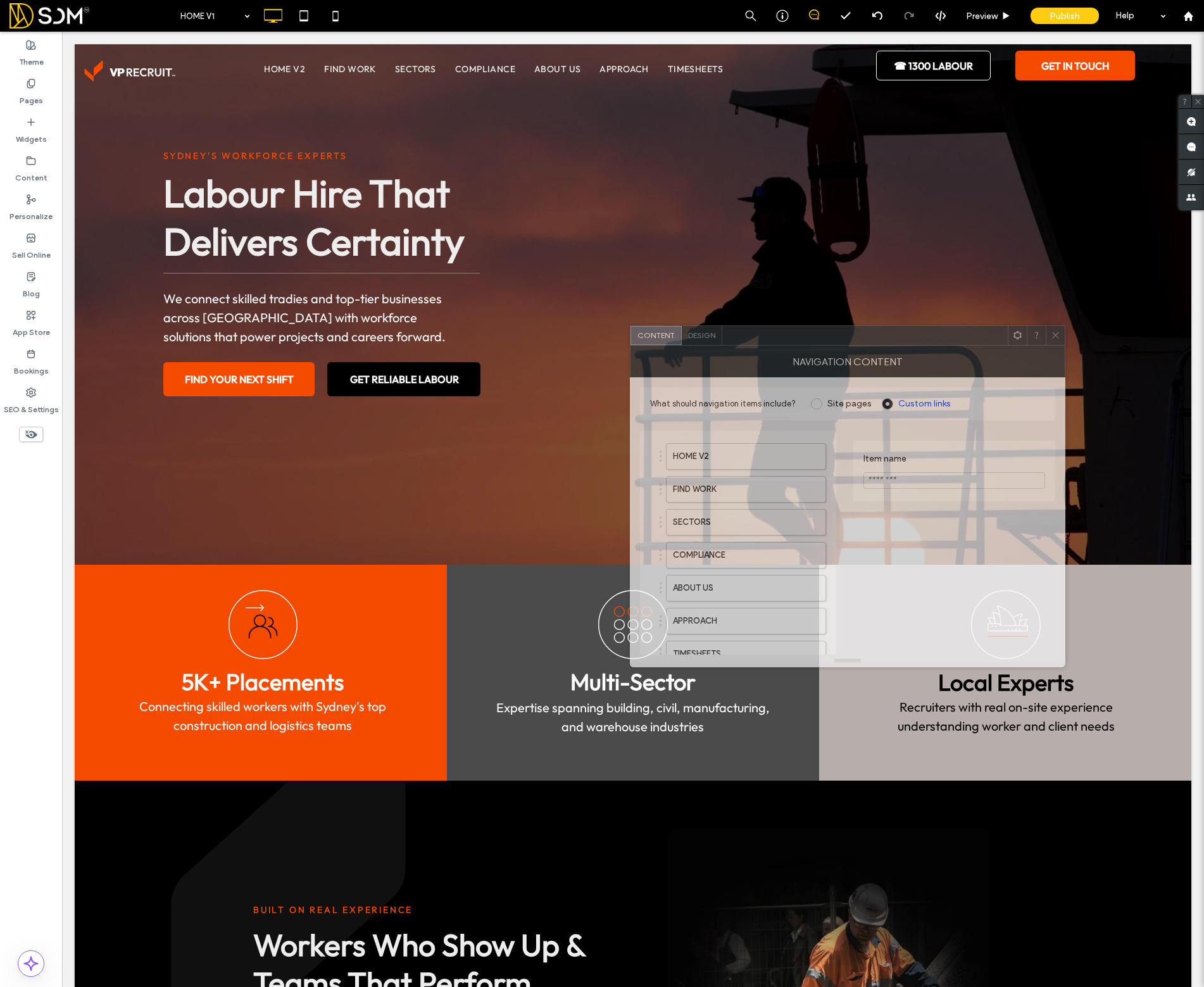
drag, startPoint x: 1114, startPoint y: 333, endPoint x: 901, endPoint y: 333, distance: 213.0
click at [901, 333] on div at bounding box center [865, 336] width 286 height 19
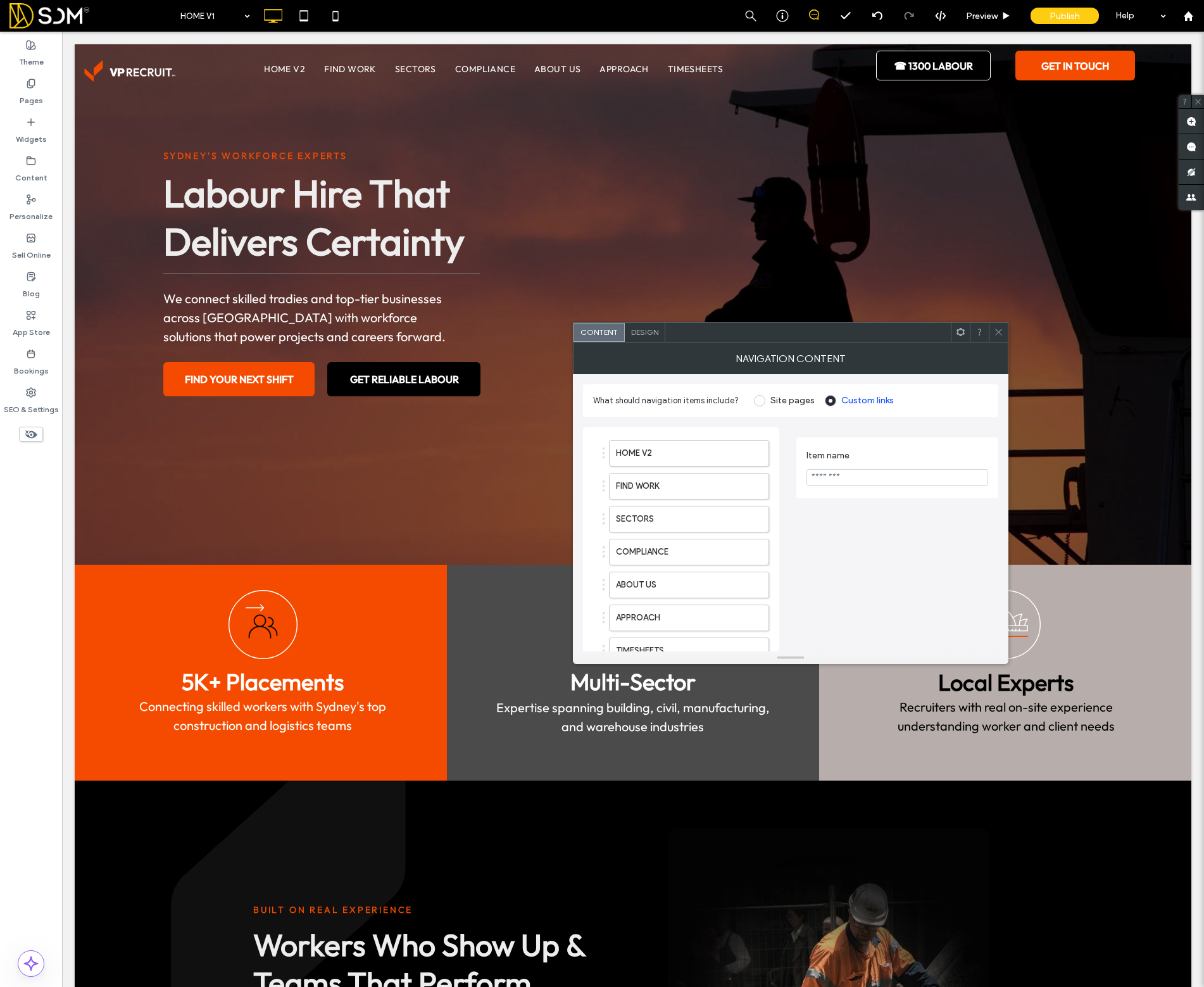
click at [997, 329] on icon at bounding box center [998, 332] width 10 height 10
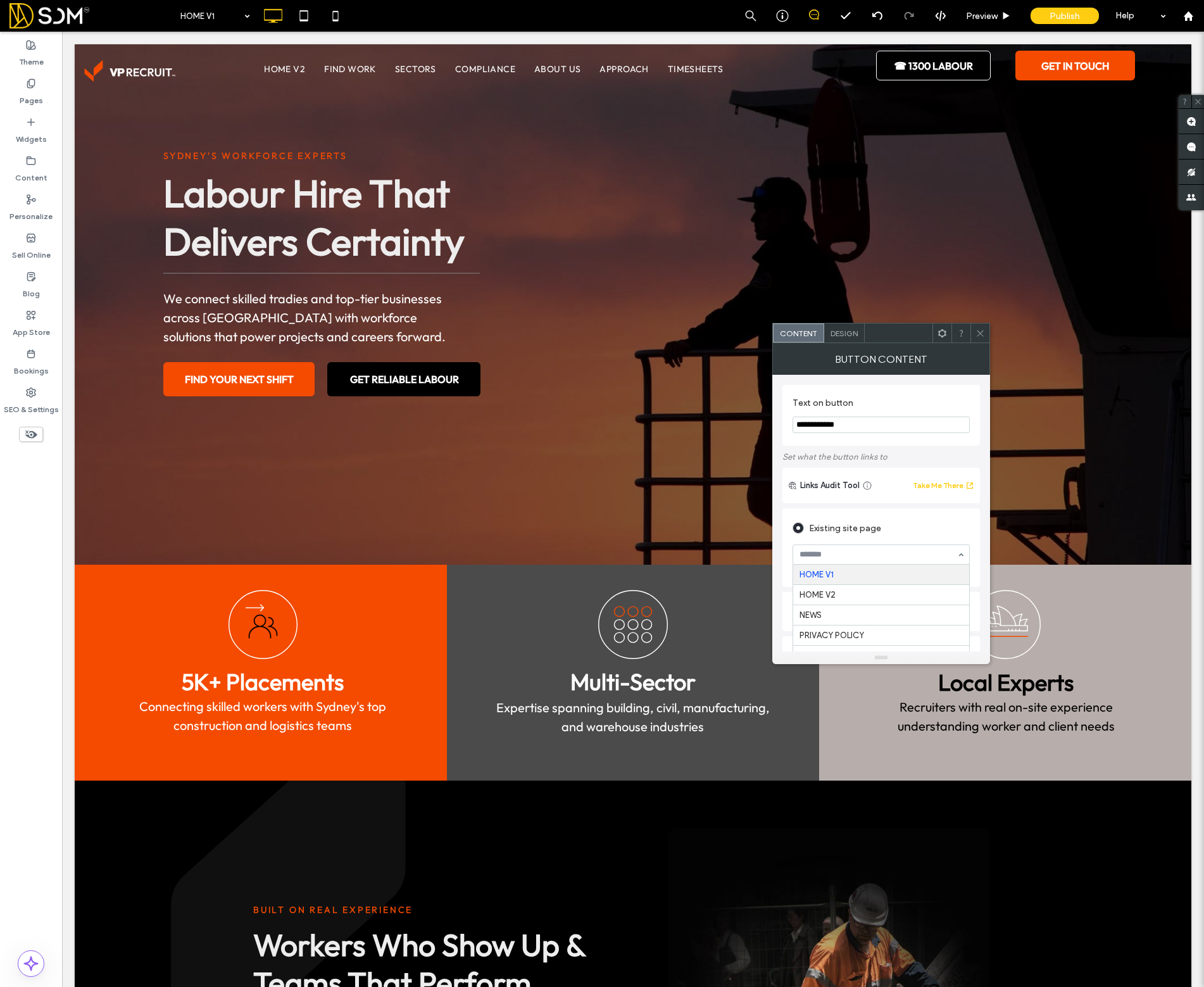
click at [865, 528] on div "Existing site page" at bounding box center [881, 527] width 177 height 20
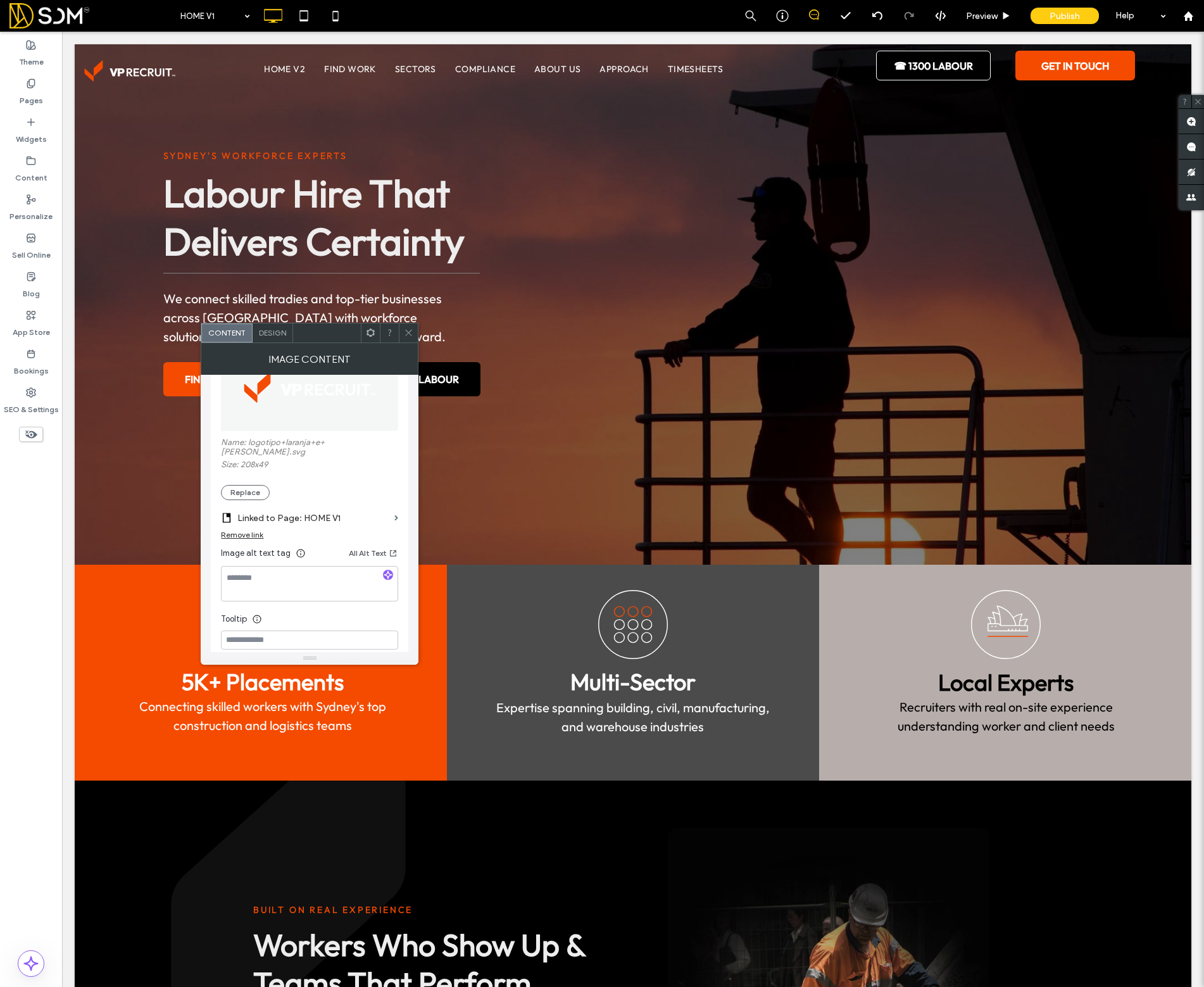
scroll to position [185, 0]
click at [411, 330] on icon at bounding box center [408, 333] width 10 height 10
